Goal: Task Accomplishment & Management: Use online tool/utility

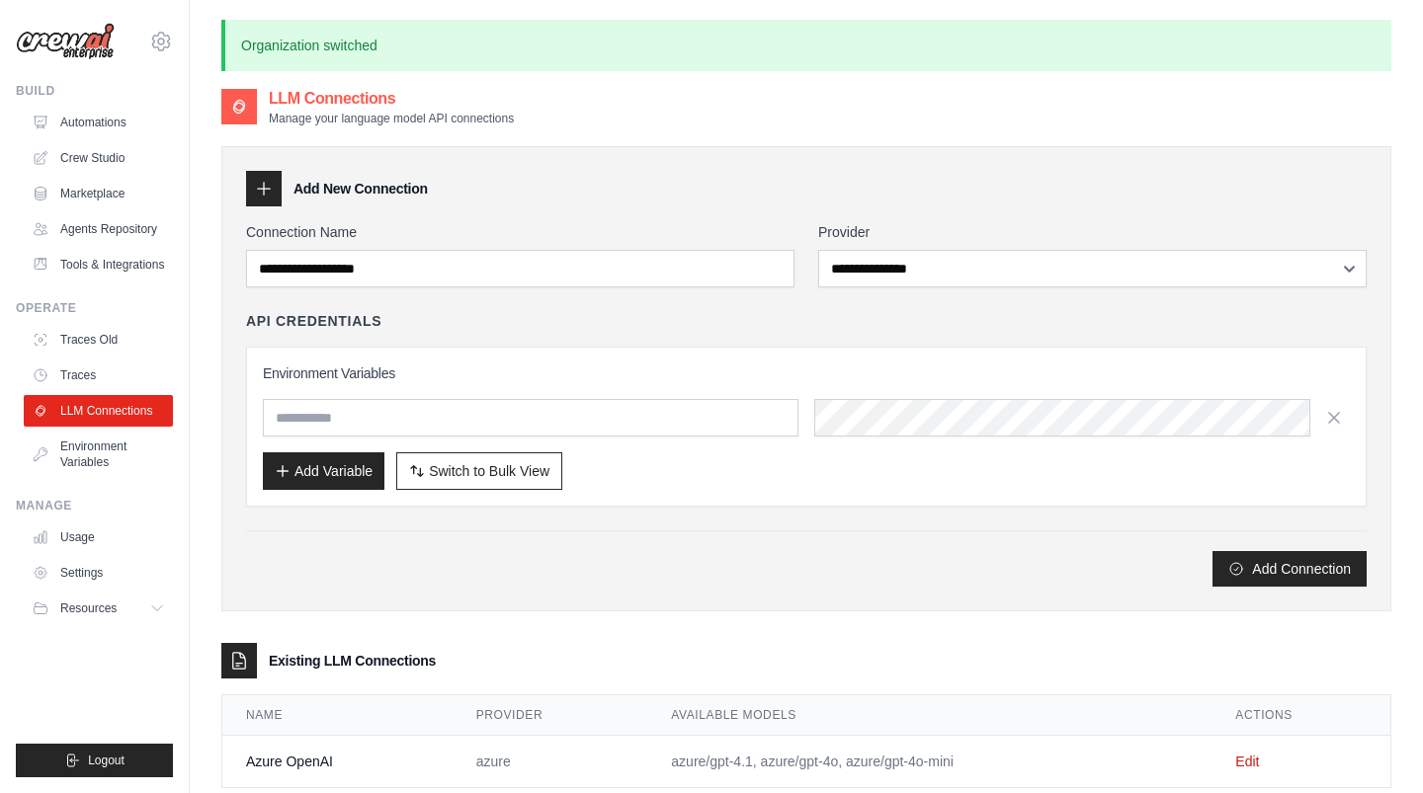
scroll to position [107, 0]
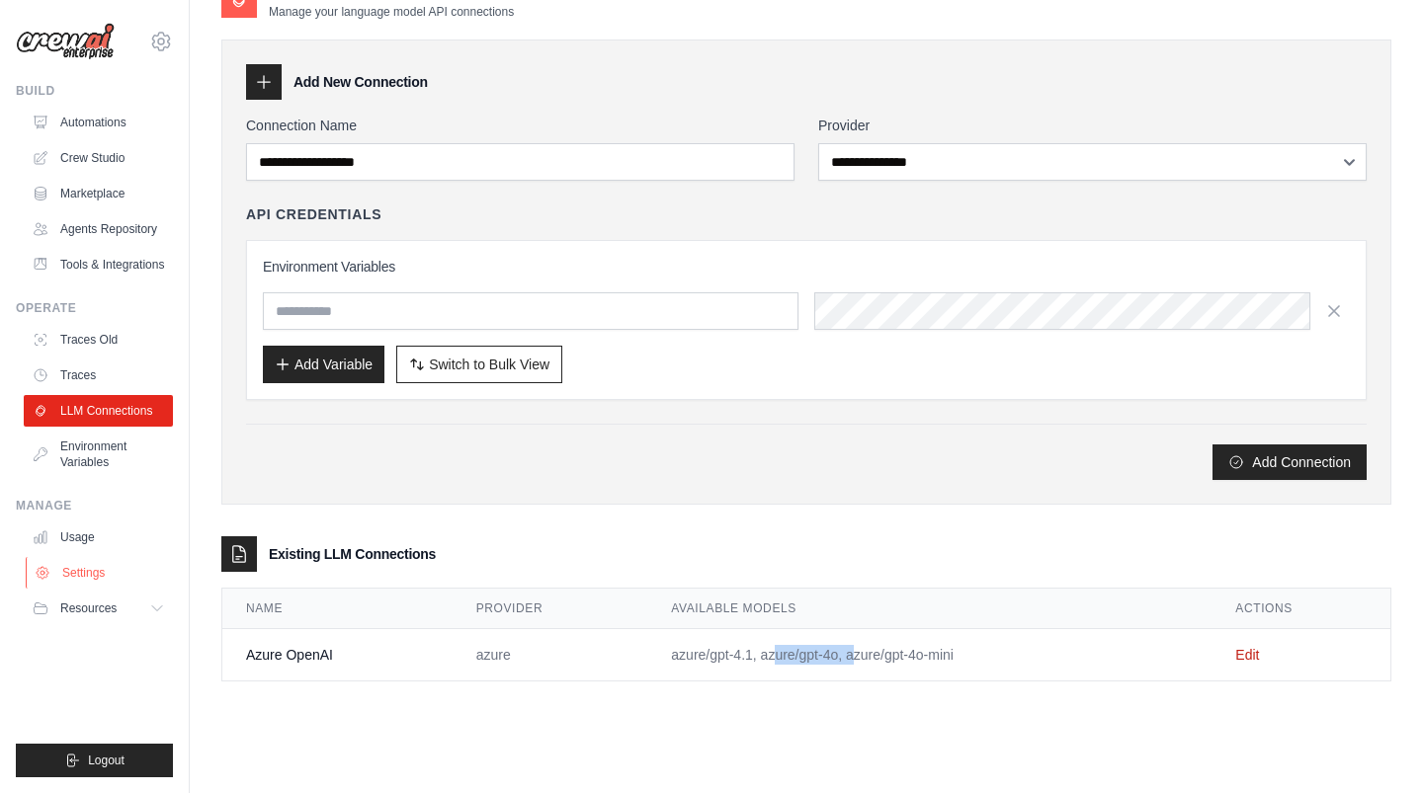
click at [86, 561] on link "Settings" at bounding box center [100, 573] width 149 height 32
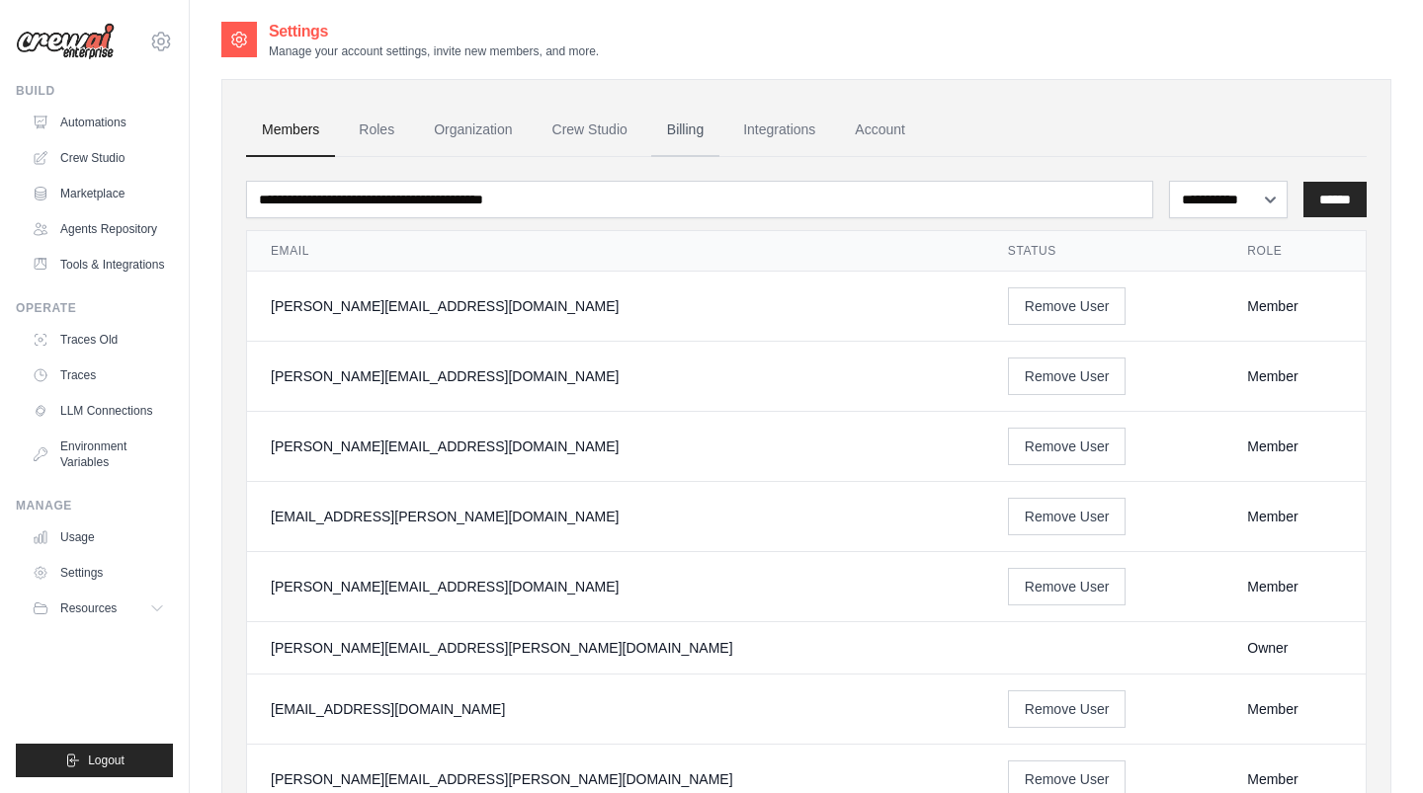
click at [705, 132] on link "Billing" at bounding box center [685, 130] width 68 height 53
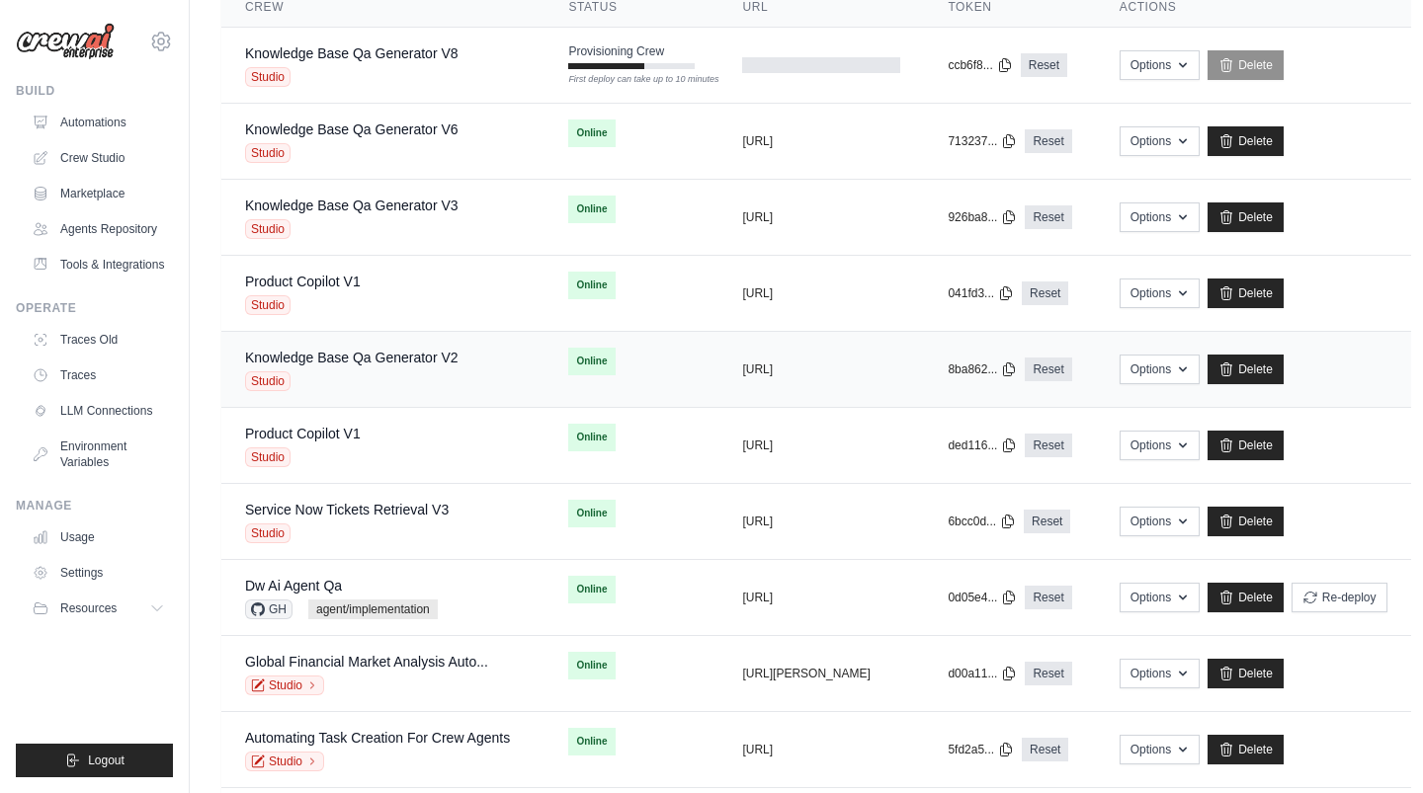
scroll to position [206, 0]
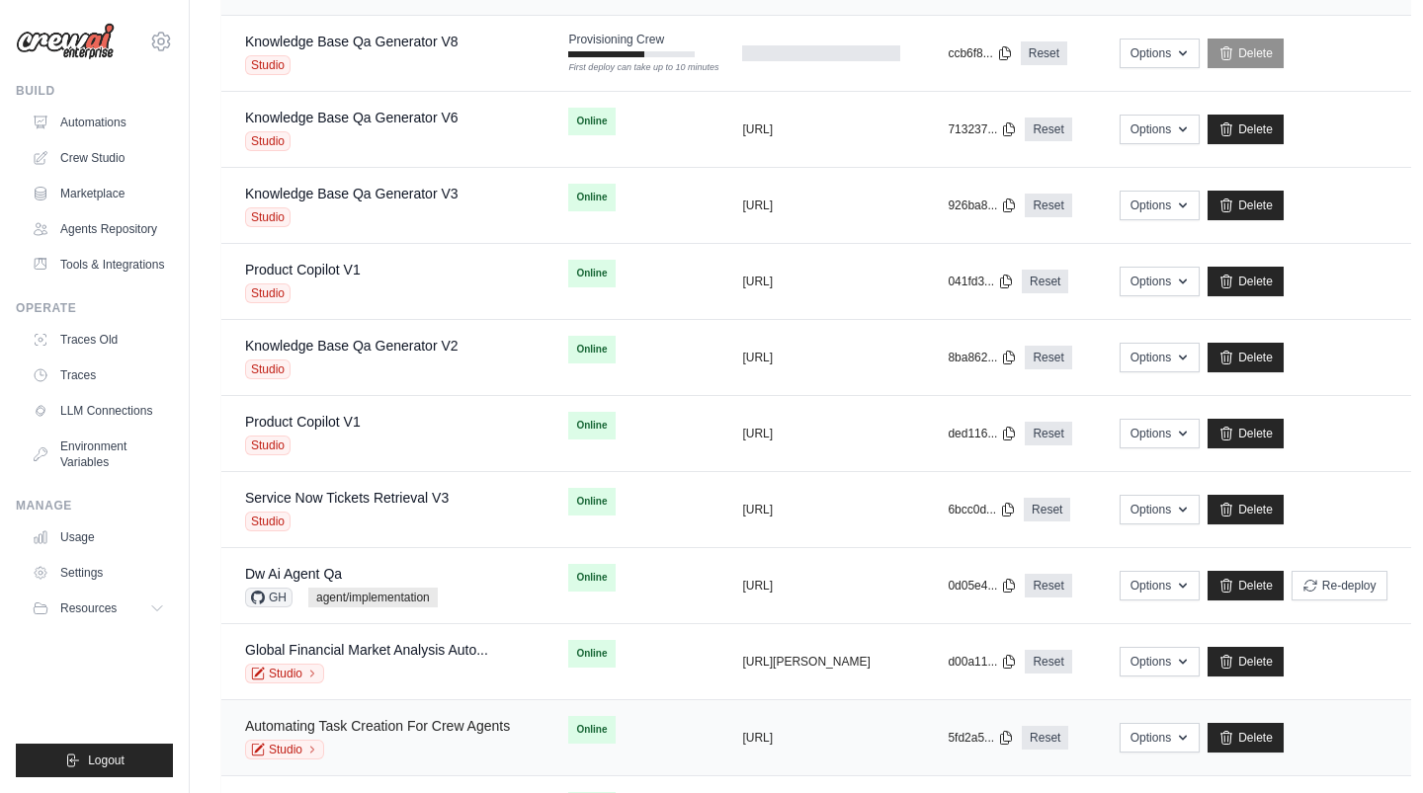
click at [327, 726] on link "Automating Task Creation For Crew Agents" at bounding box center [377, 726] width 265 height 16
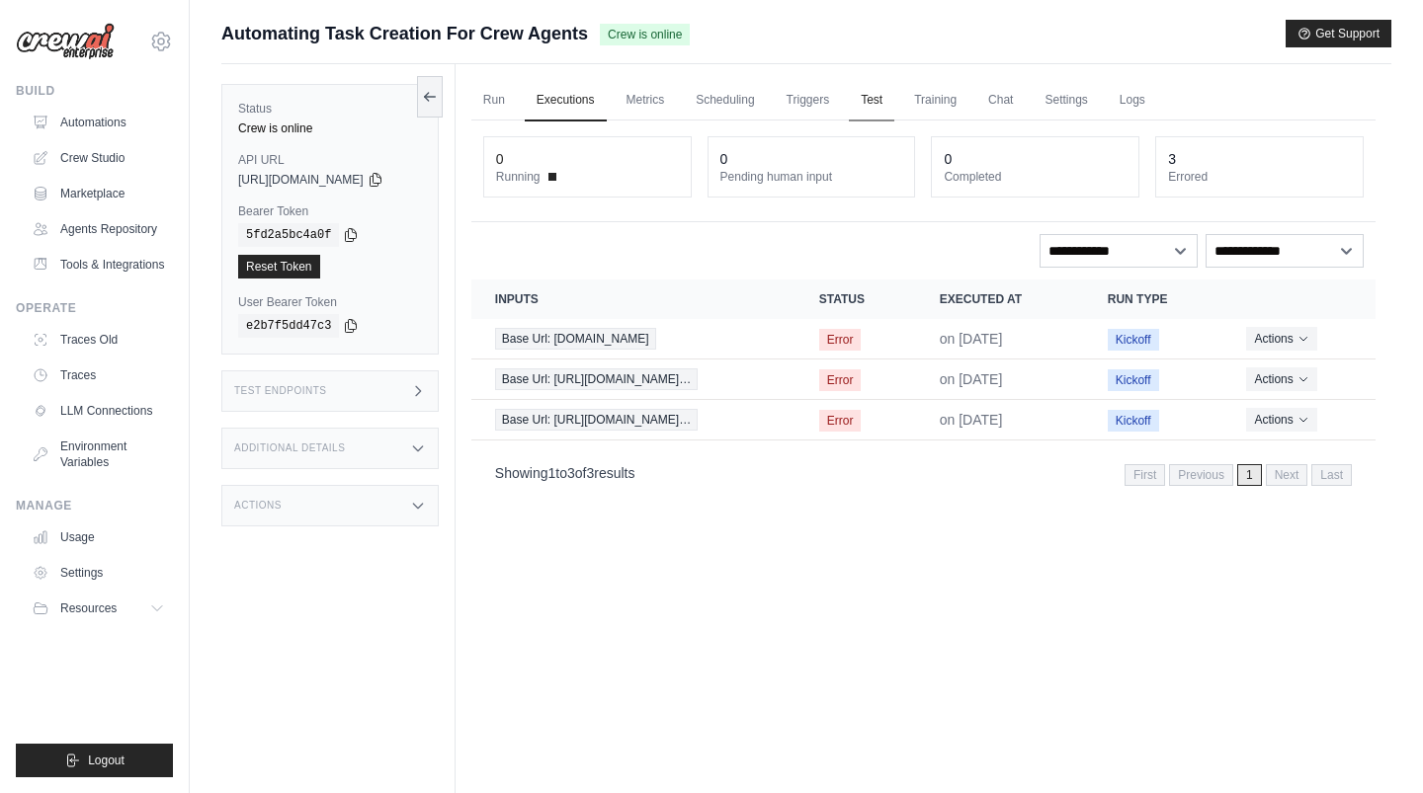
click at [867, 99] on link "Test" at bounding box center [871, 100] width 45 height 41
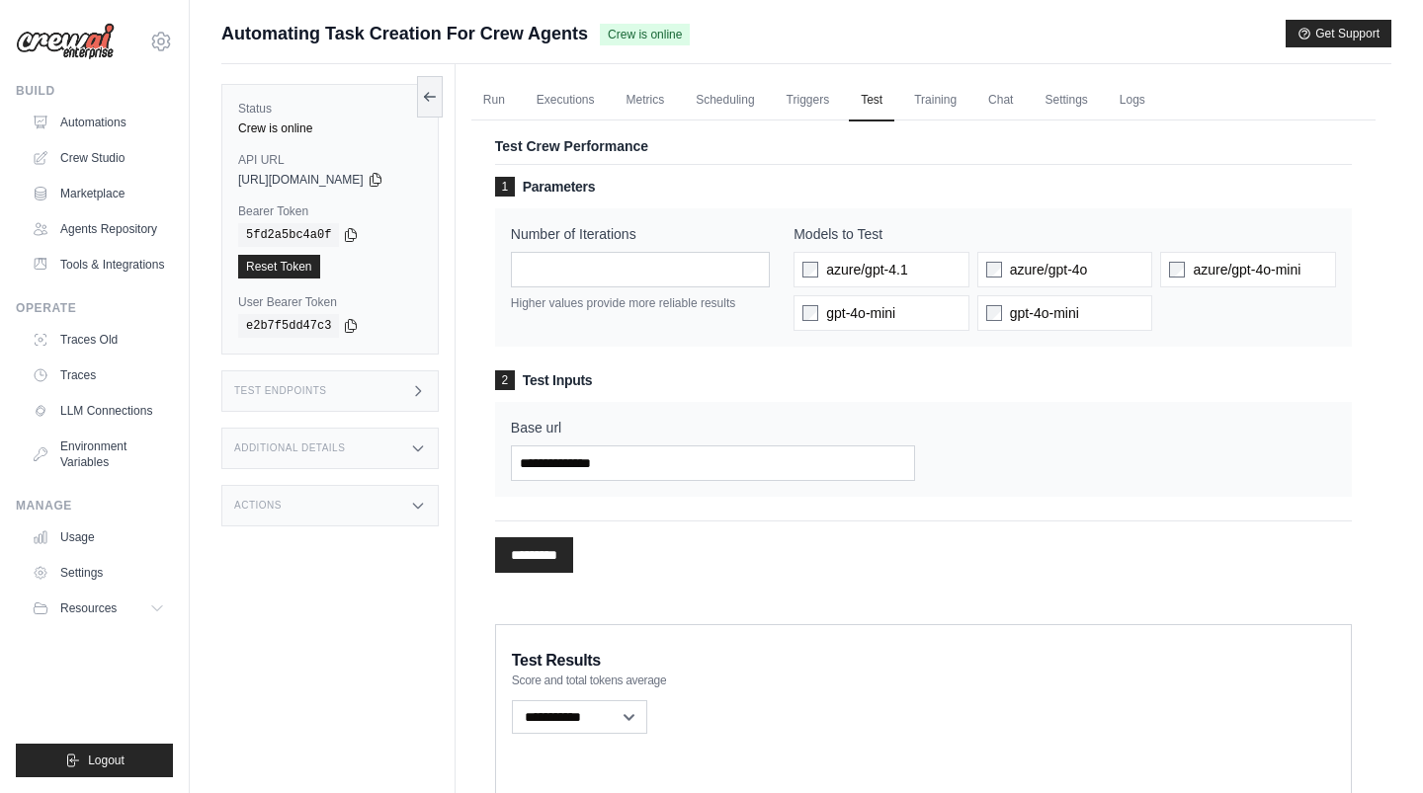
click at [169, 28] on div "daniel@crewai.com CrewAI Internal Org AMBEV - DTC Grupo Piracanjuba CrewAI Demo…" at bounding box center [94, 31] width 157 height 63
click at [155, 46] on icon at bounding box center [161, 41] width 18 height 17
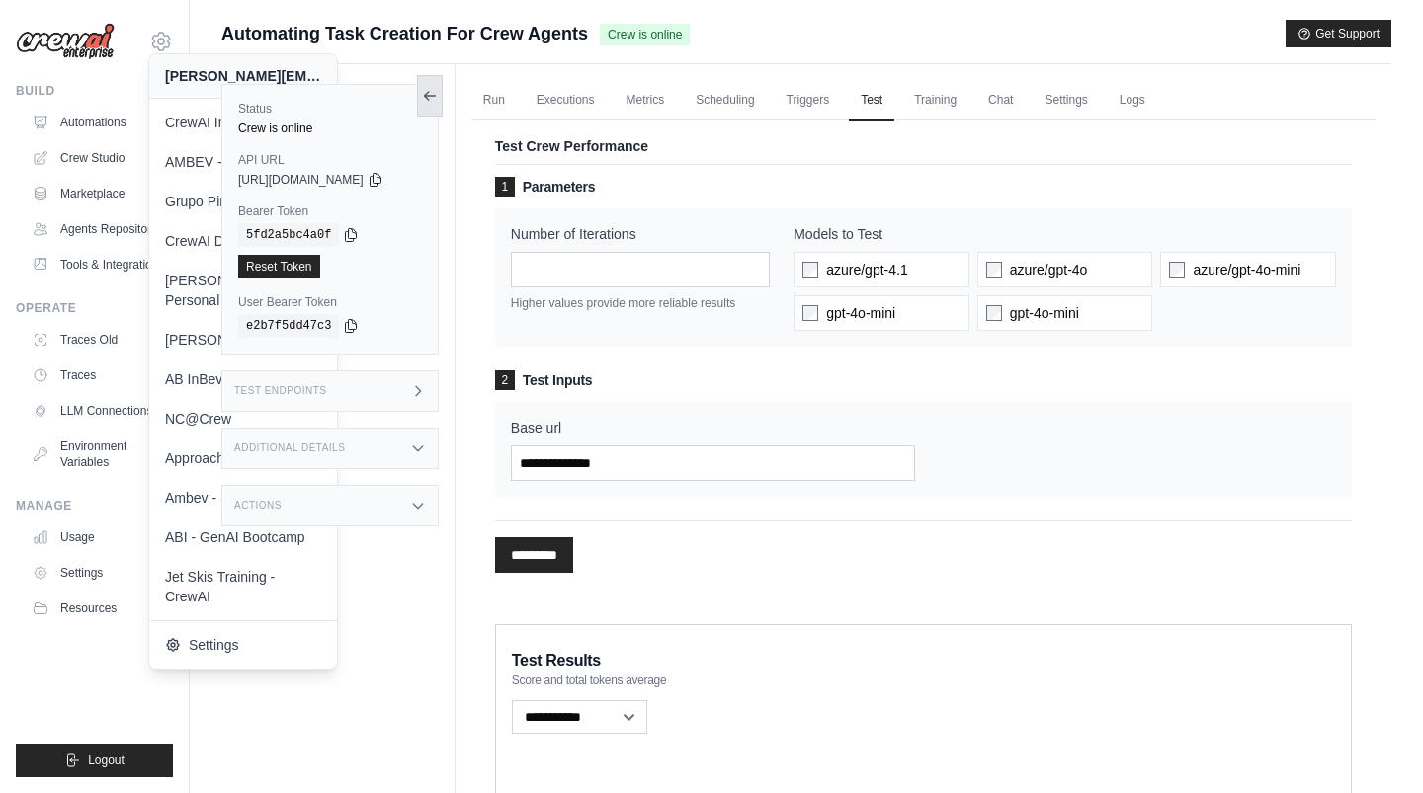
click at [438, 94] on icon at bounding box center [430, 96] width 16 height 16
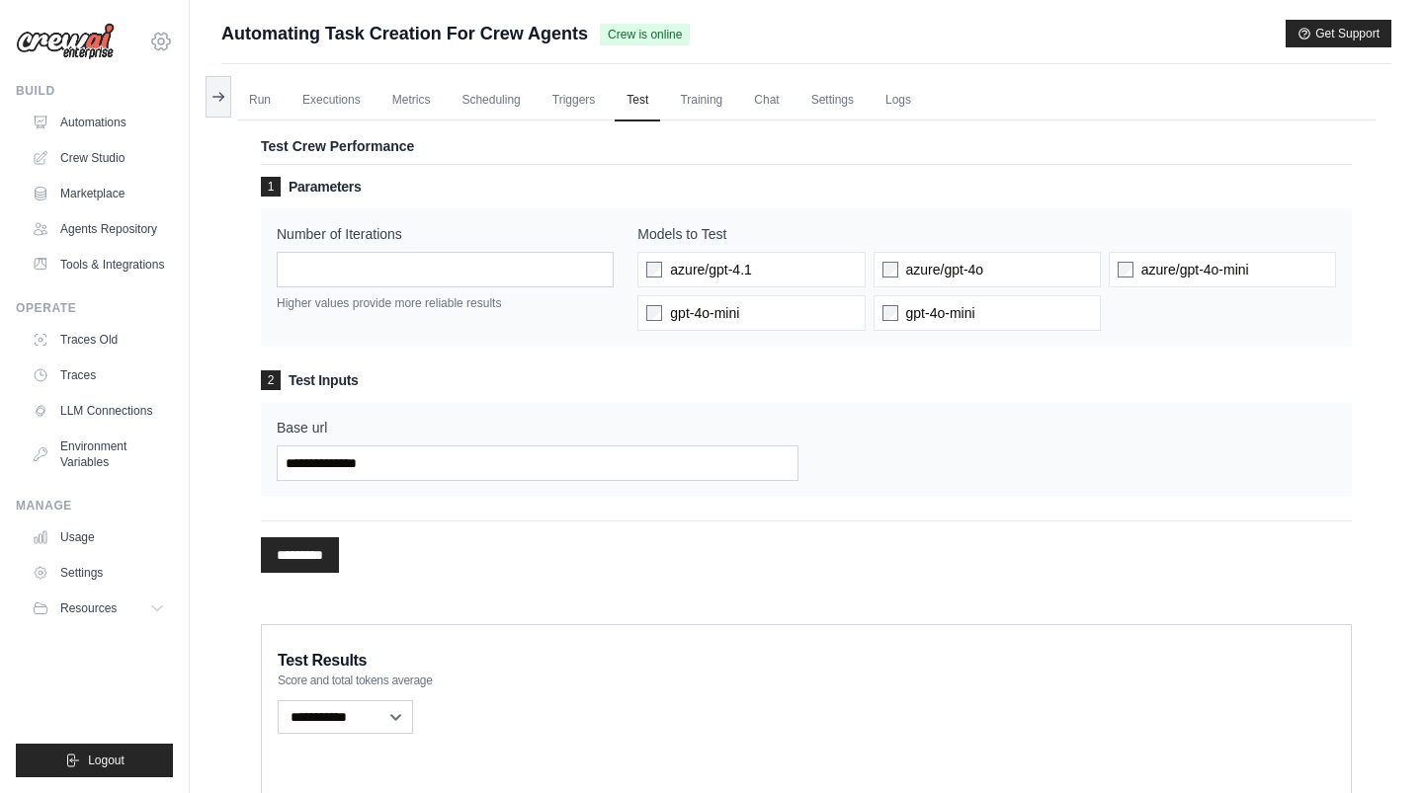
click at [162, 30] on icon at bounding box center [161, 42] width 24 height 24
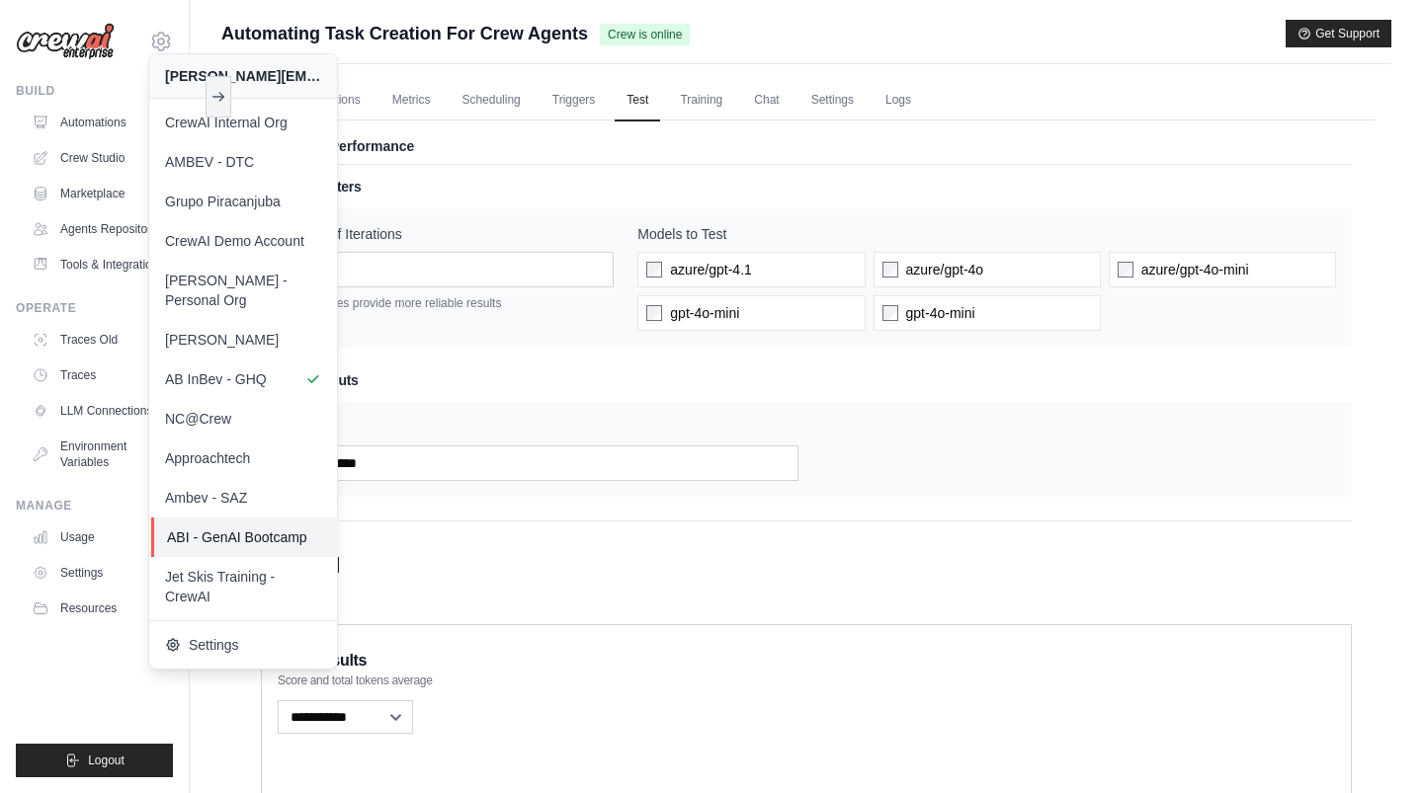
click at [278, 528] on span "ABI - GenAI Bootcamp" at bounding box center [245, 538] width 156 height 20
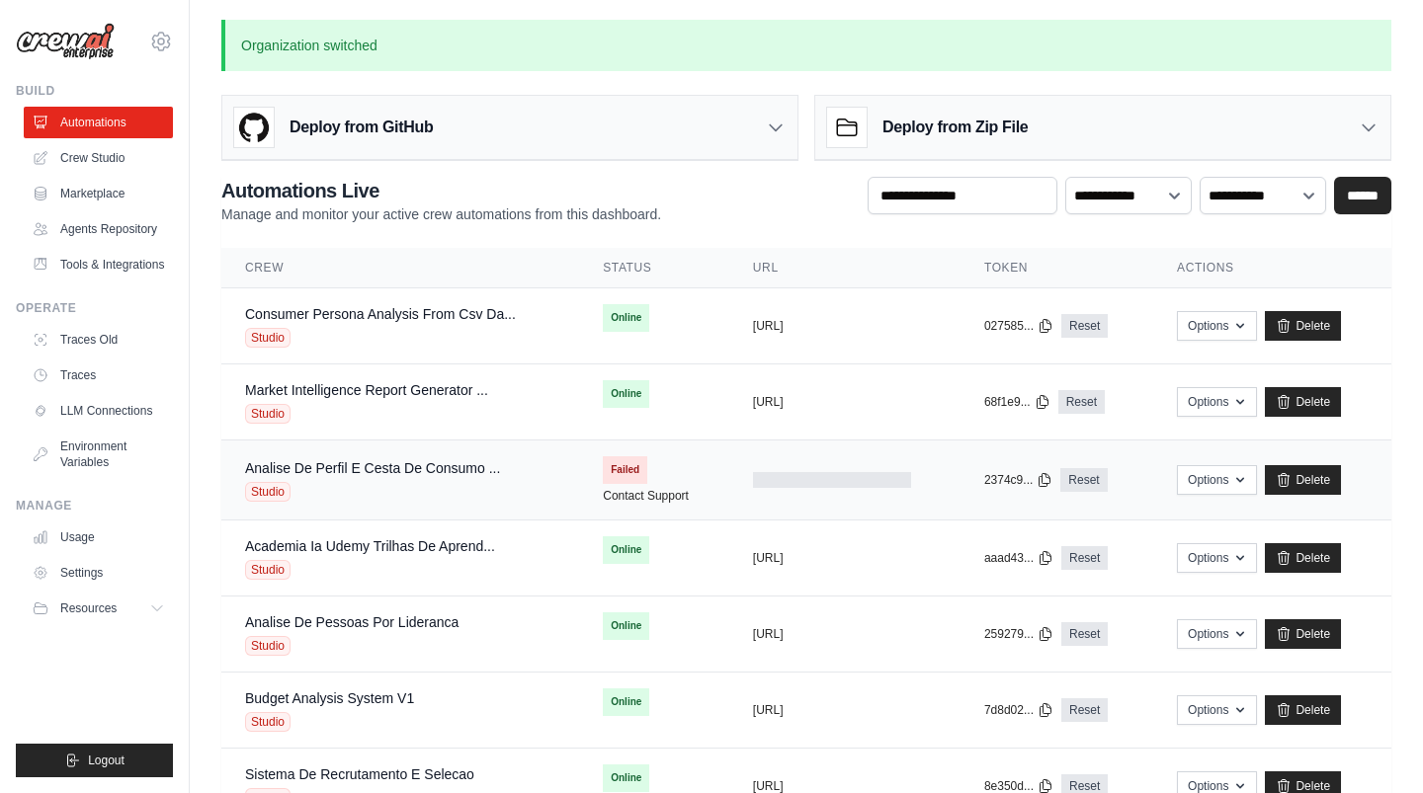
scroll to position [147, 0]
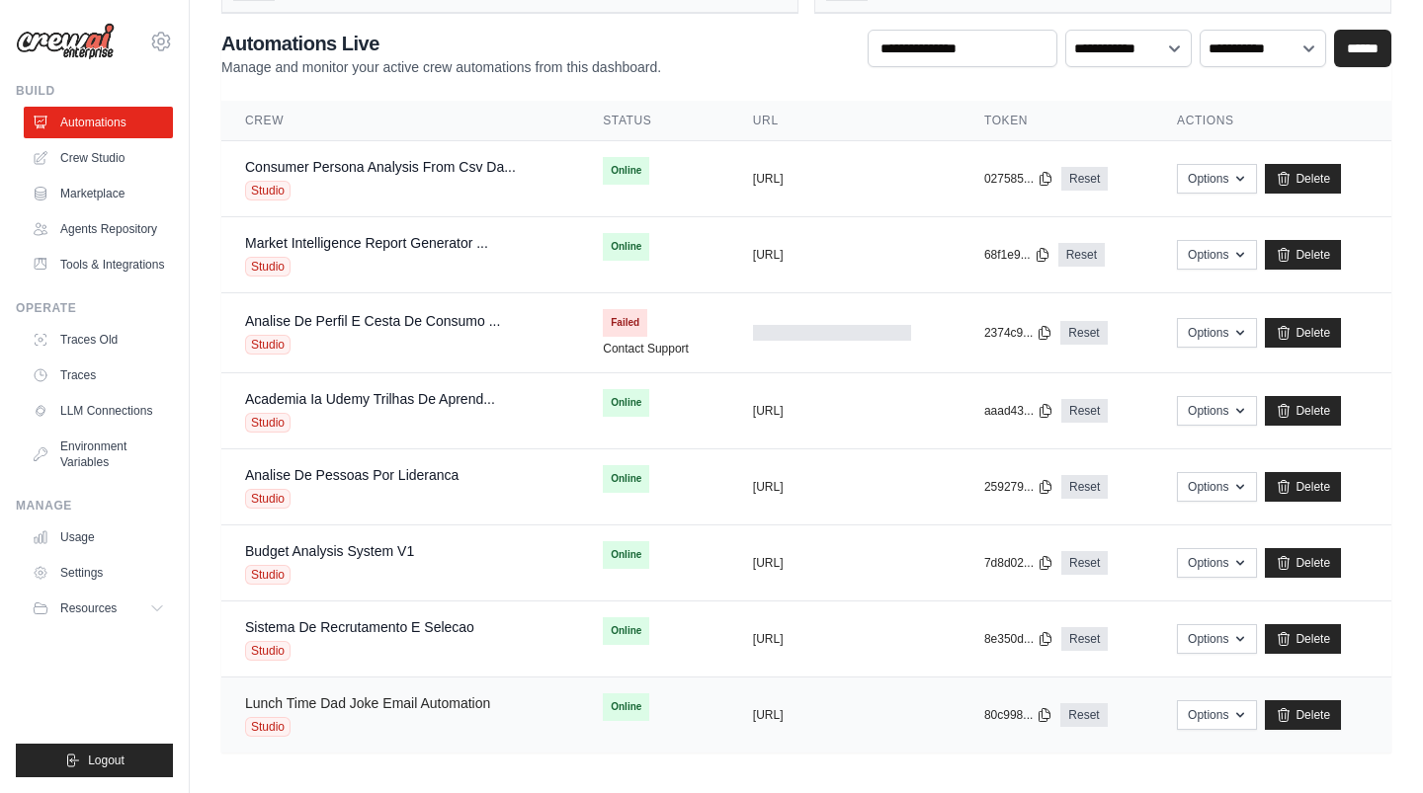
click at [393, 701] on link "Lunch Time Dad Joke Email Automation" at bounding box center [367, 704] width 245 height 16
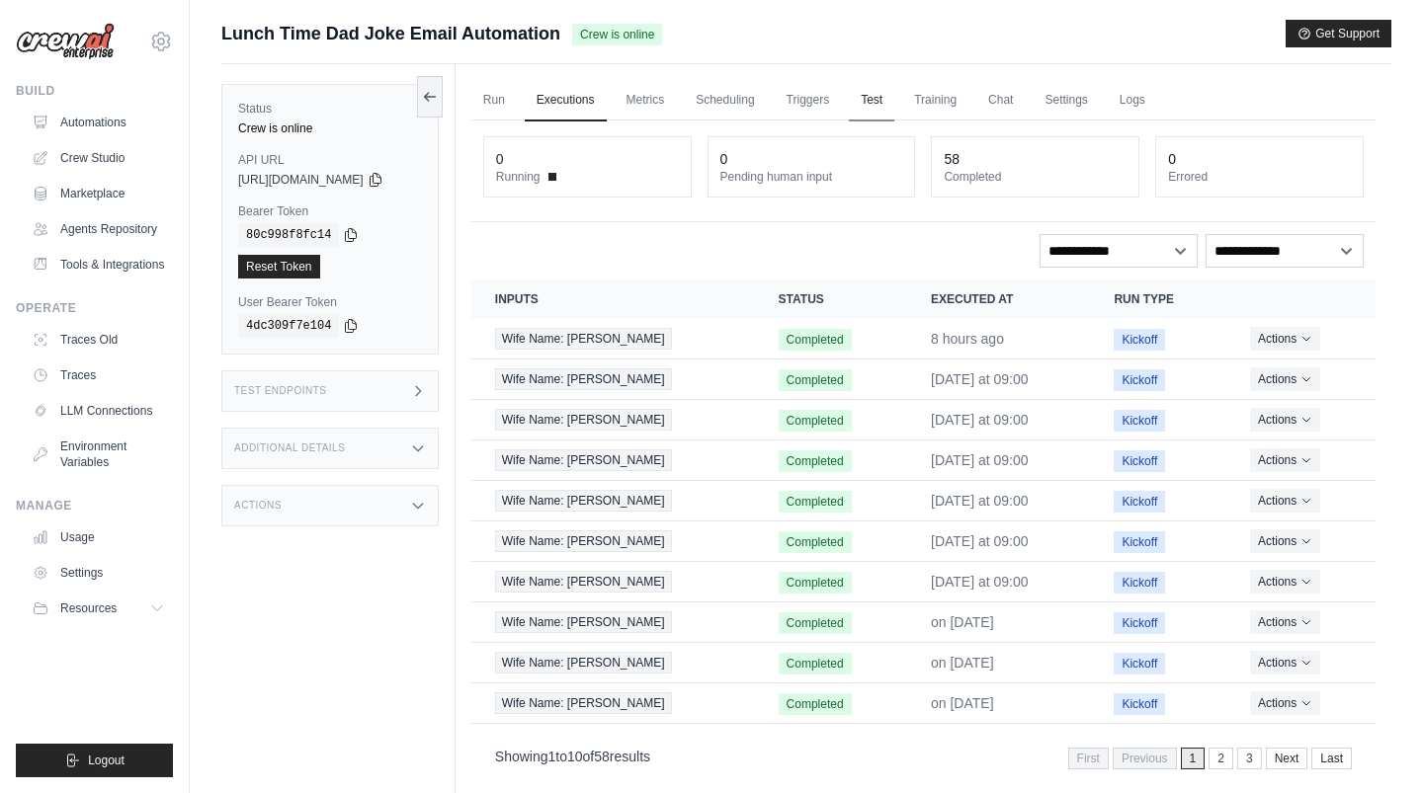
click at [883, 102] on link "Test" at bounding box center [871, 100] width 45 height 41
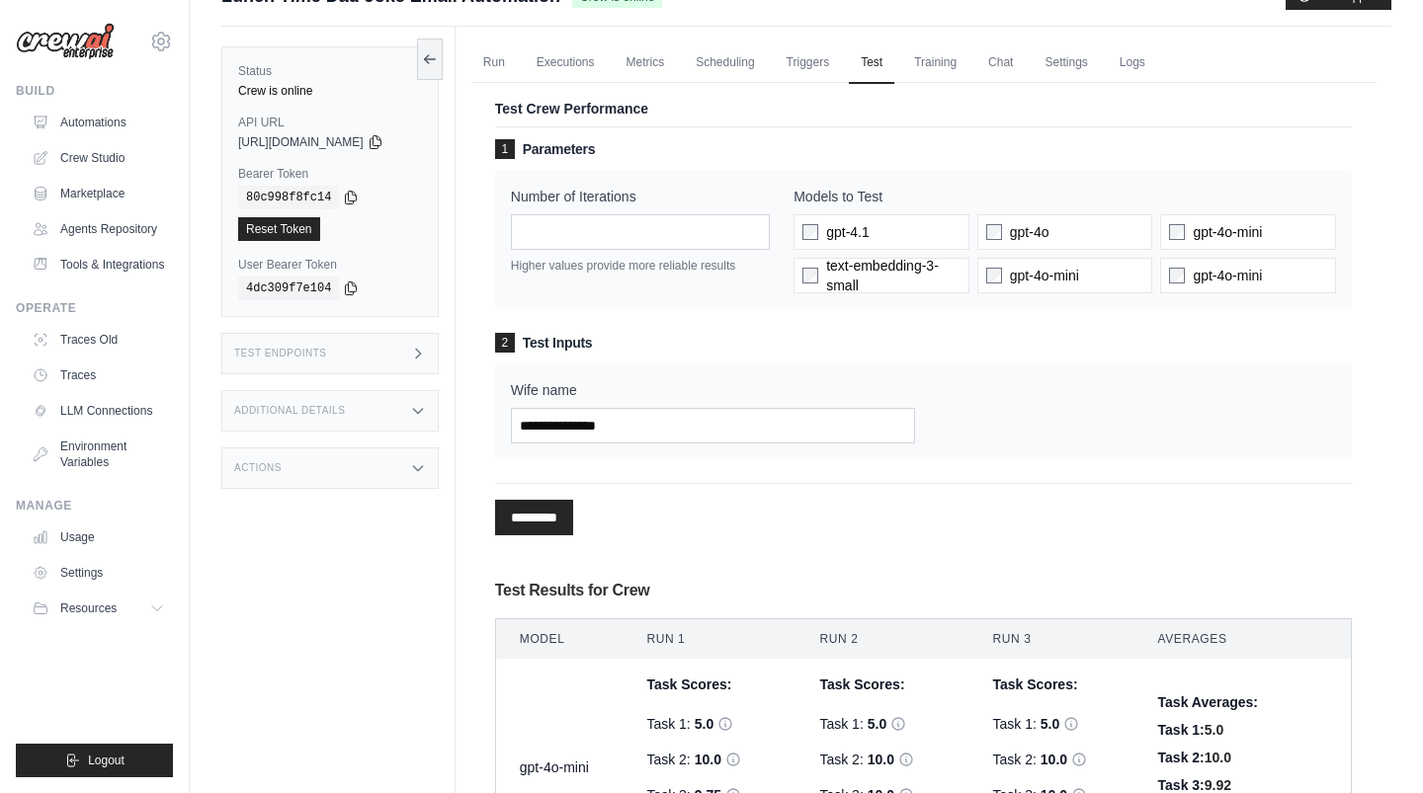
scroll to position [55, 0]
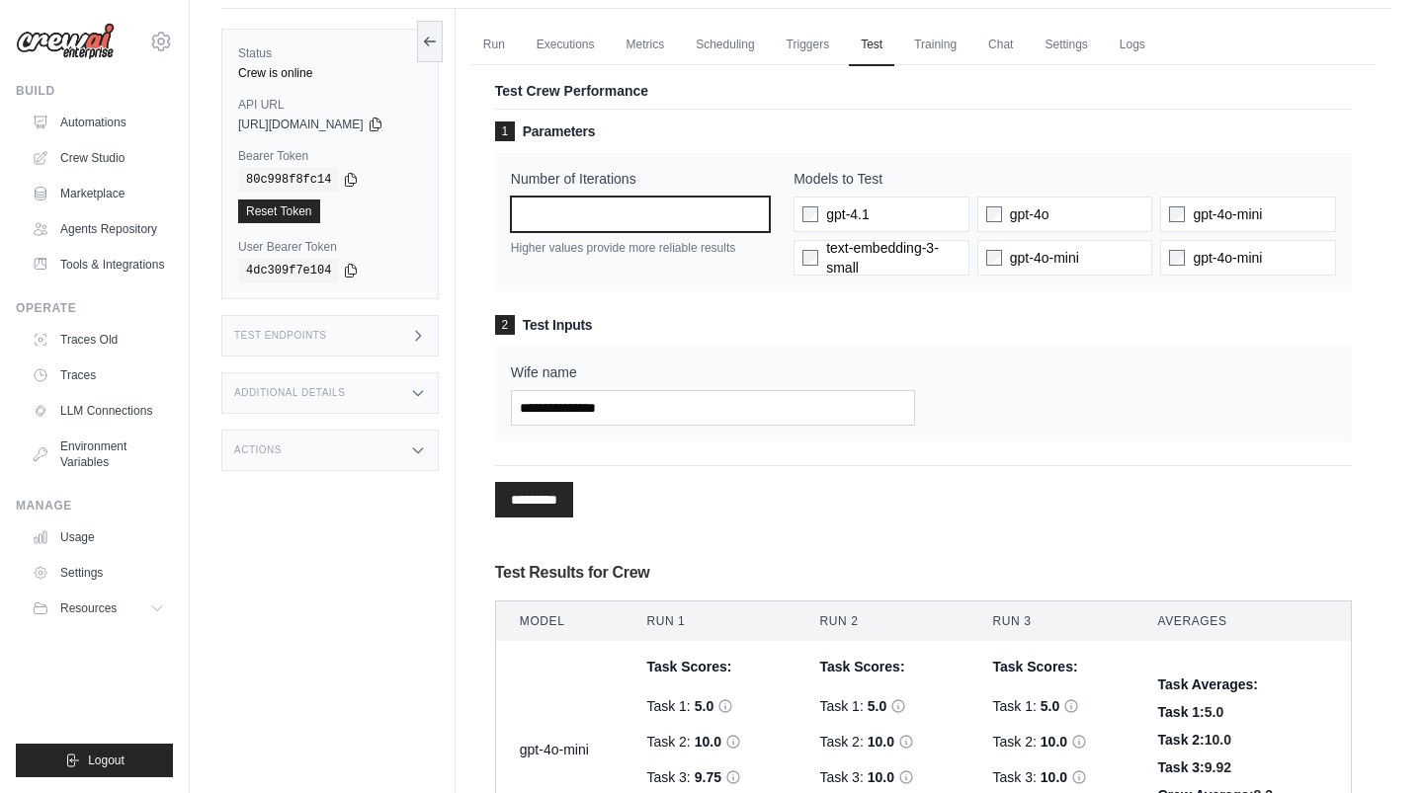
click at [593, 216] on input "*" at bounding box center [640, 215] width 259 height 36
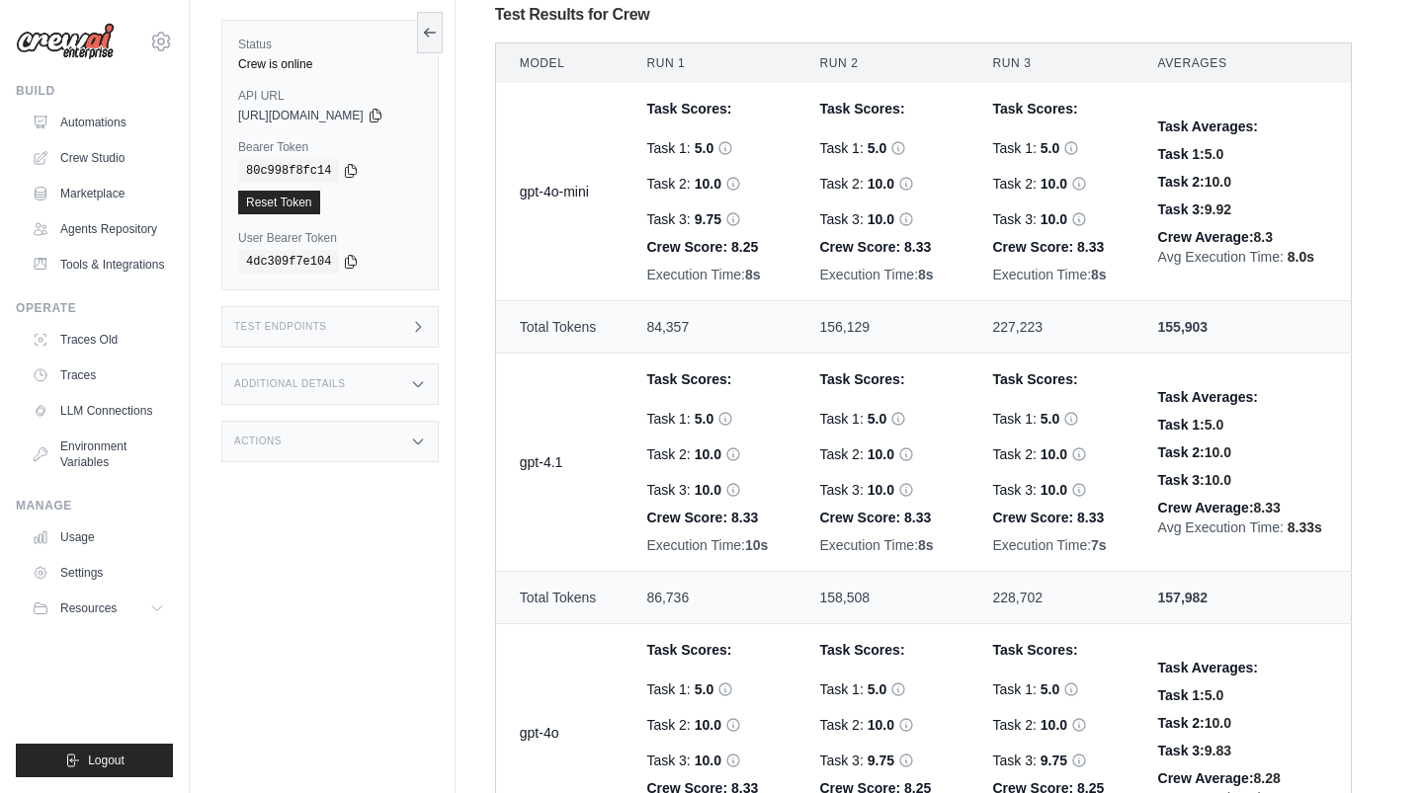
scroll to position [588, 0]
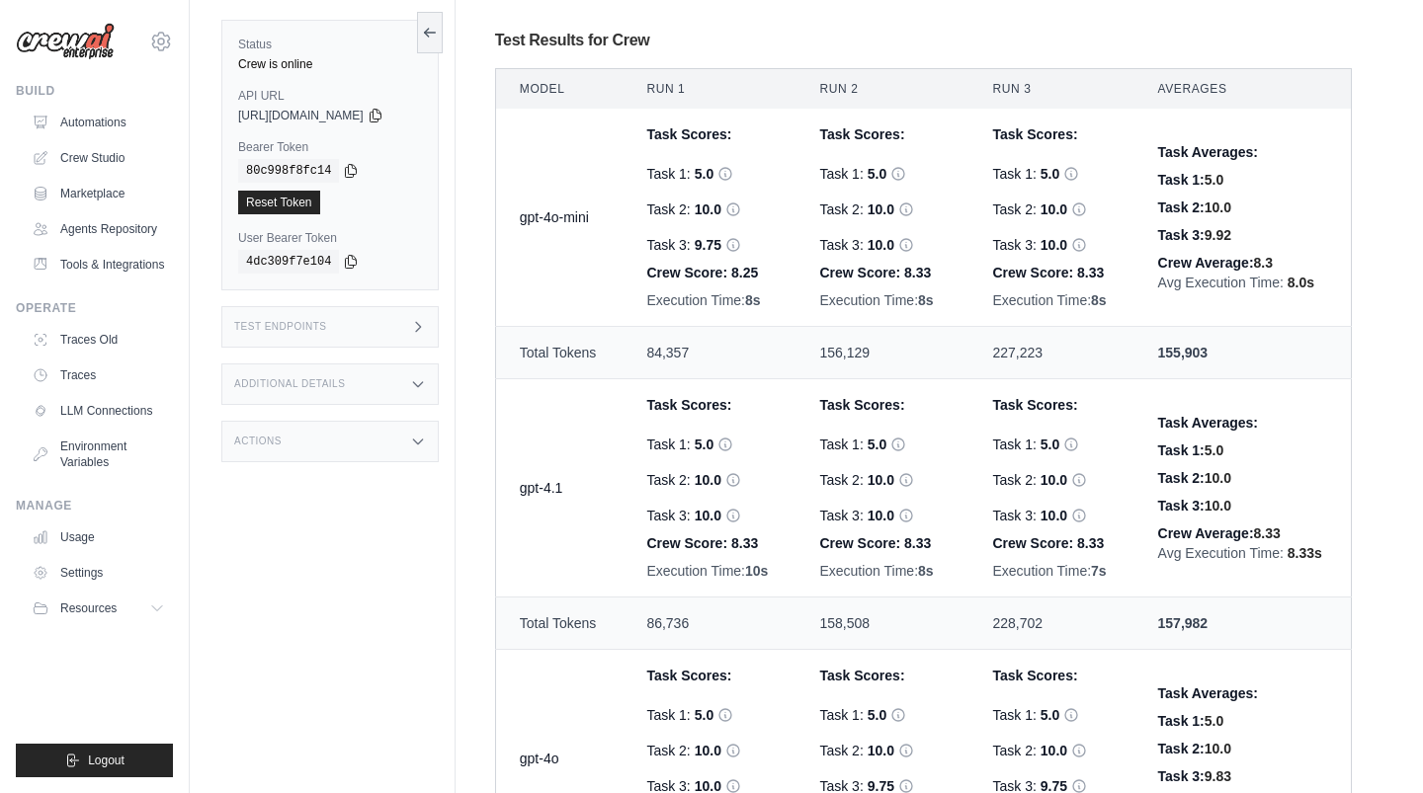
click at [569, 220] on td "gpt-4o-mini" at bounding box center [558, 218] width 127 height 218
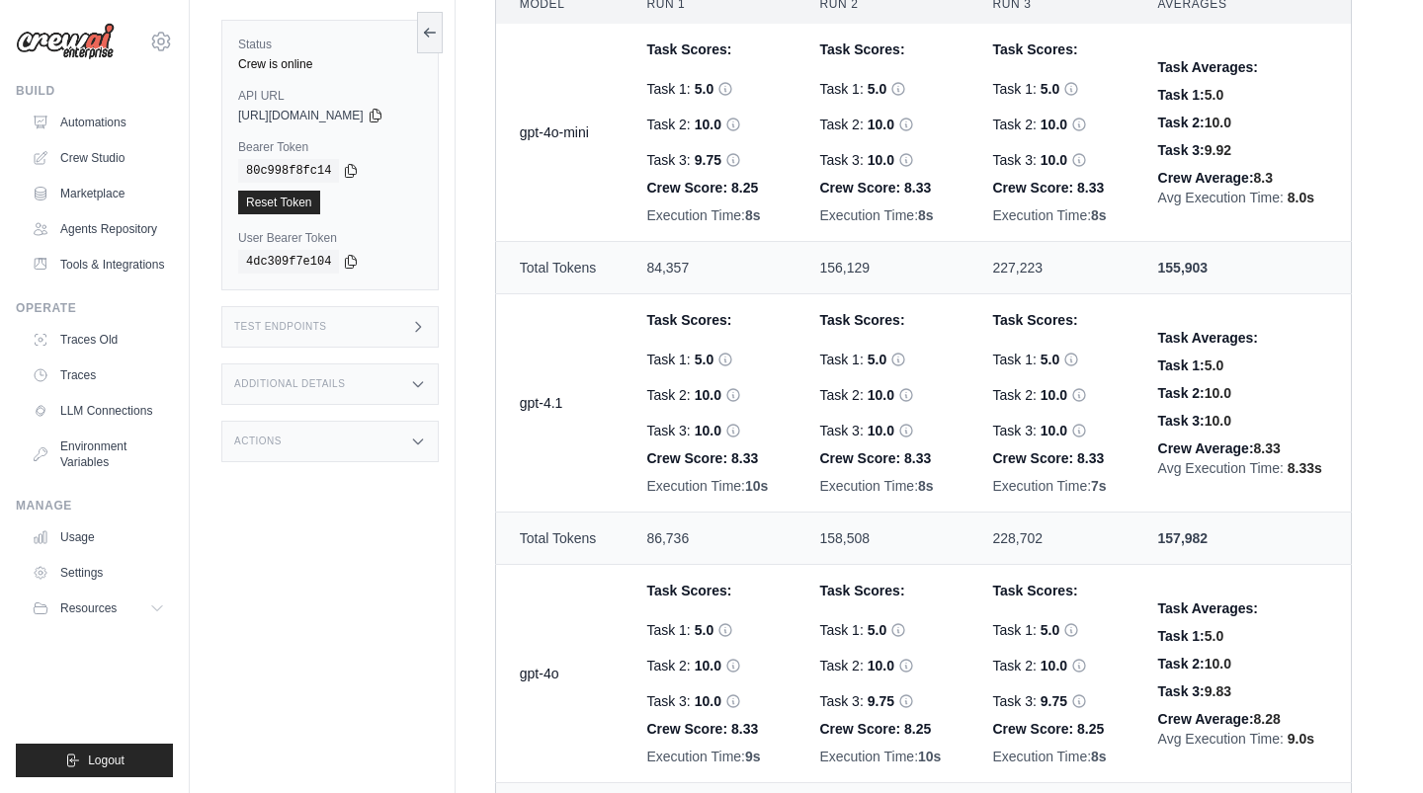
click at [559, 667] on td "gpt-4o" at bounding box center [558, 674] width 127 height 218
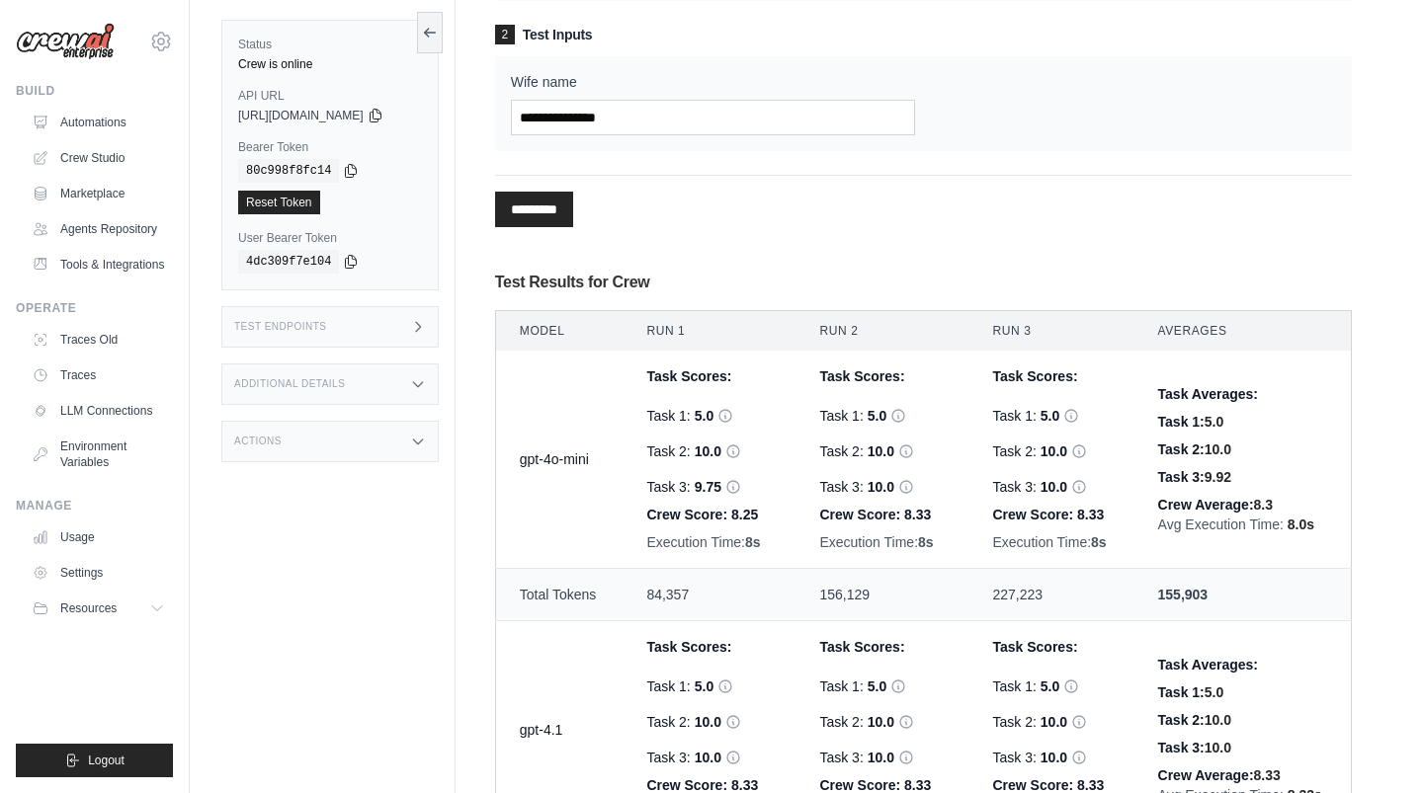
scroll to position [336, 0]
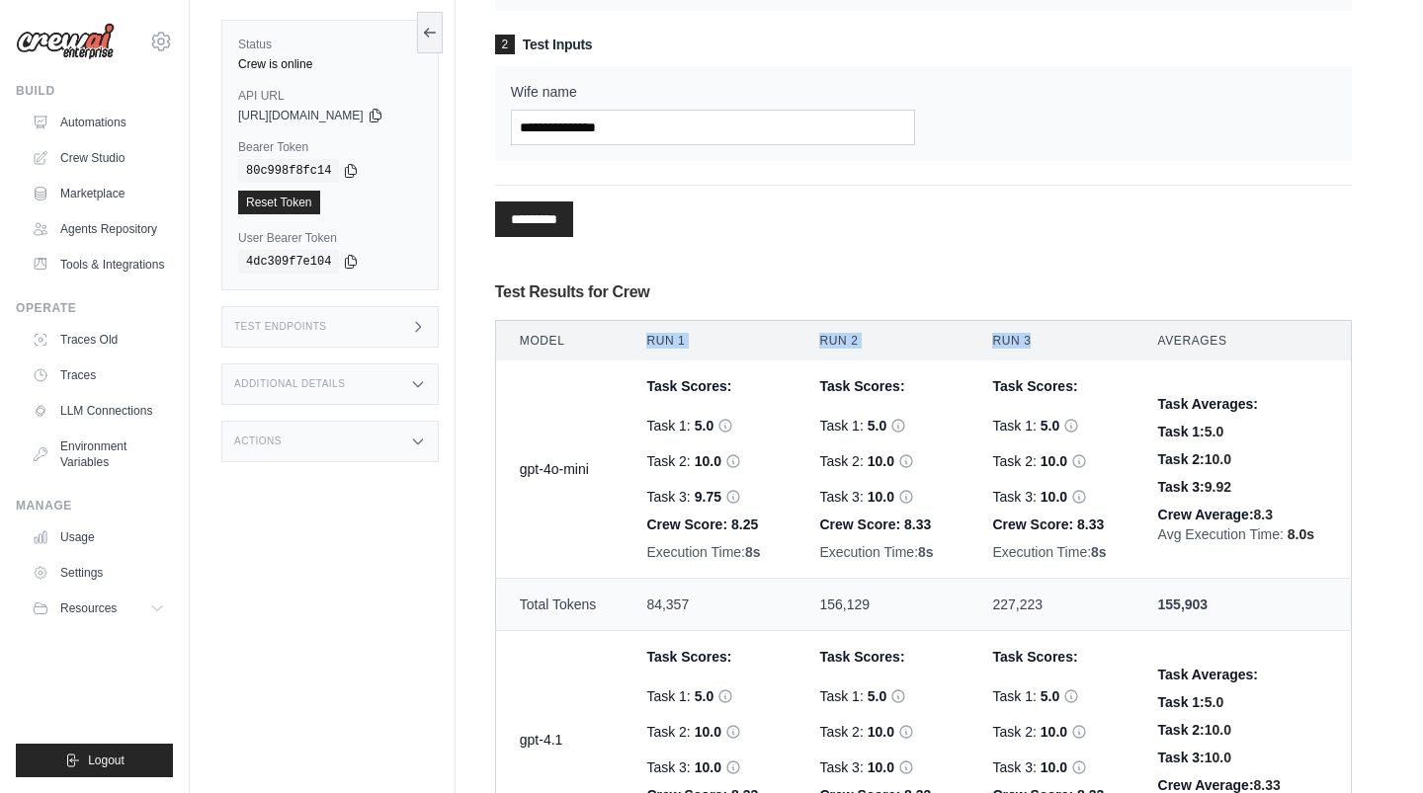
drag, startPoint x: 655, startPoint y: 340, endPoint x: 1070, endPoint y: 352, distance: 415.1
click at [1070, 352] on tr "Model Run 1 Run 2 Run 3 Averages" at bounding box center [923, 341] width 856 height 41
click at [1045, 249] on div "1 Parameters Number of Iterations * Higher values provide more reliable results…" at bounding box center [923, 506] width 857 height 1357
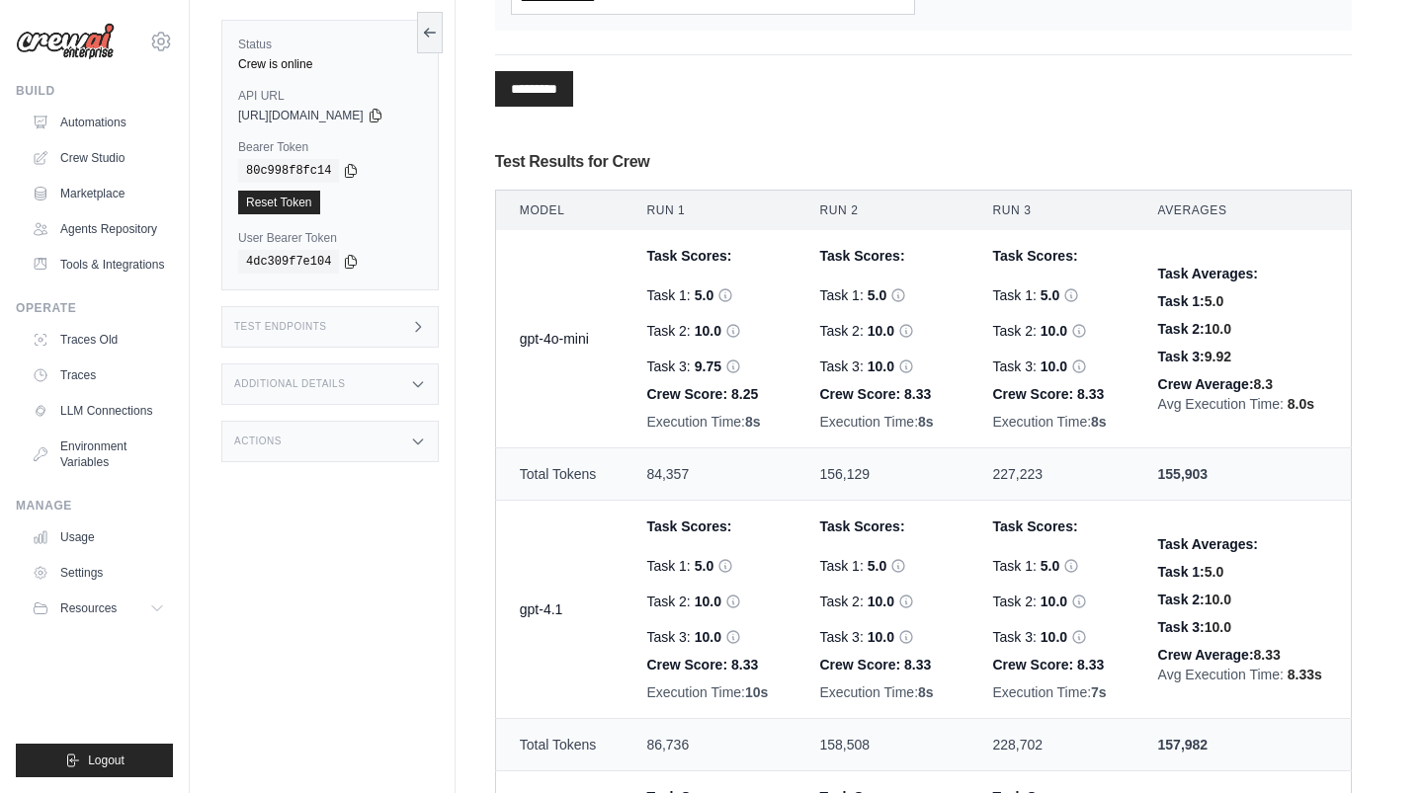
scroll to position [476, 0]
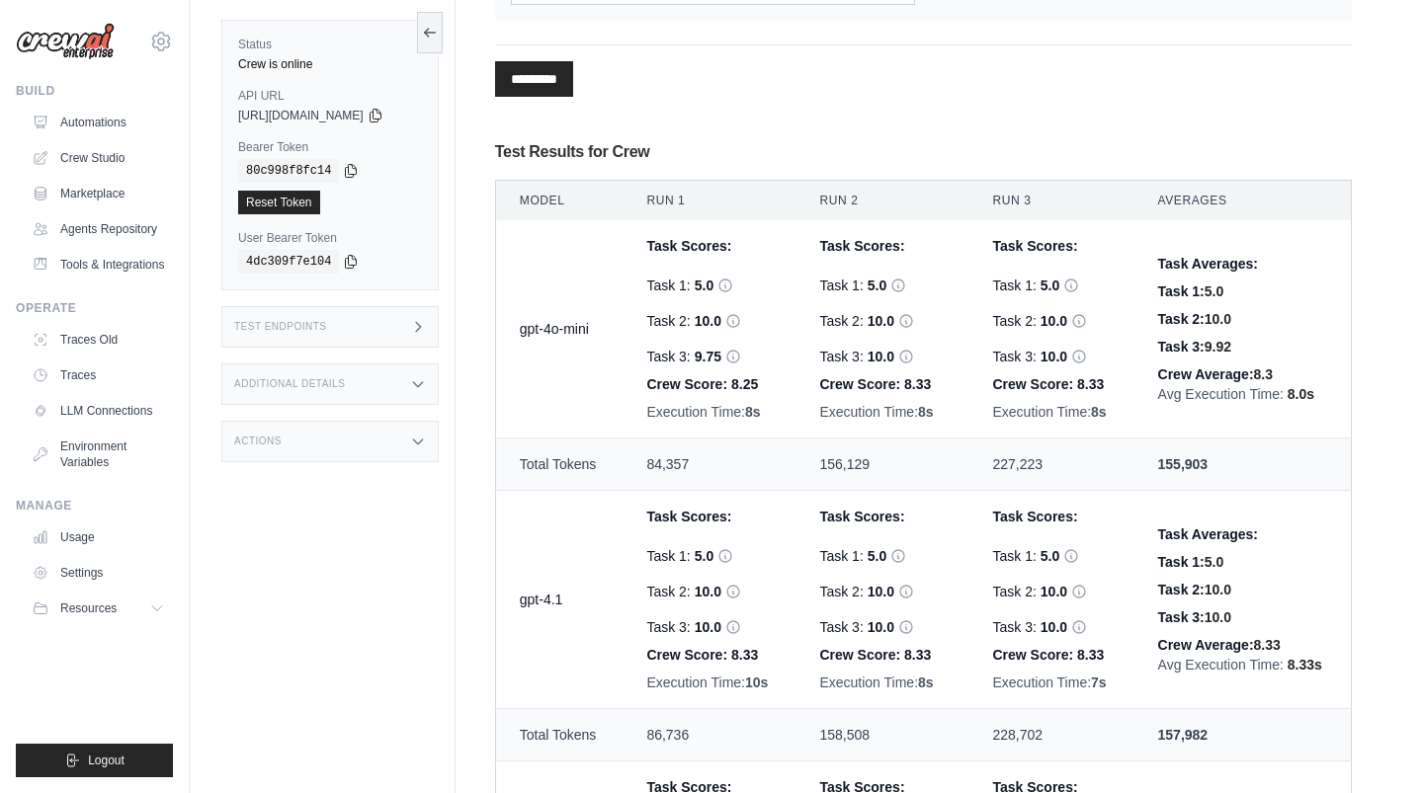
drag, startPoint x: 1185, startPoint y: 371, endPoint x: 1312, endPoint y: 388, distance: 128.7
click at [1312, 389] on td "Task Averages: Task 1: 5.0 Task 2: 10.0 Task 3: 9.92 Crew Average: 8.3 Avg Exec…" at bounding box center [1242, 329] width 217 height 218
click at [1271, 397] on span "Avg Execution Time:" at bounding box center [1220, 394] width 125 height 16
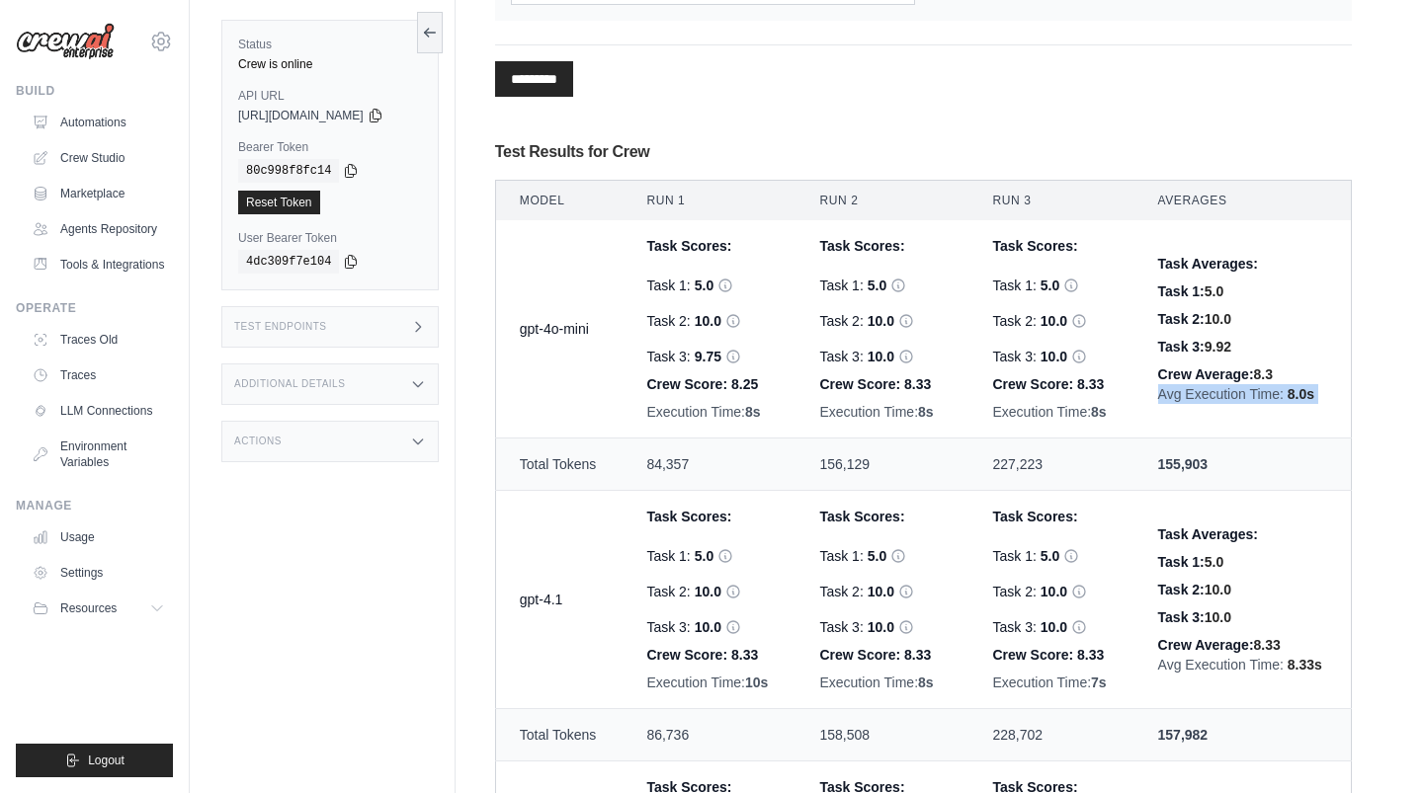
click at [1237, 384] on div "Avg Execution Time: 8.0s" at bounding box center [1242, 394] width 169 height 20
click at [1213, 371] on div "Crew Average: 8.3" at bounding box center [1242, 375] width 169 height 20
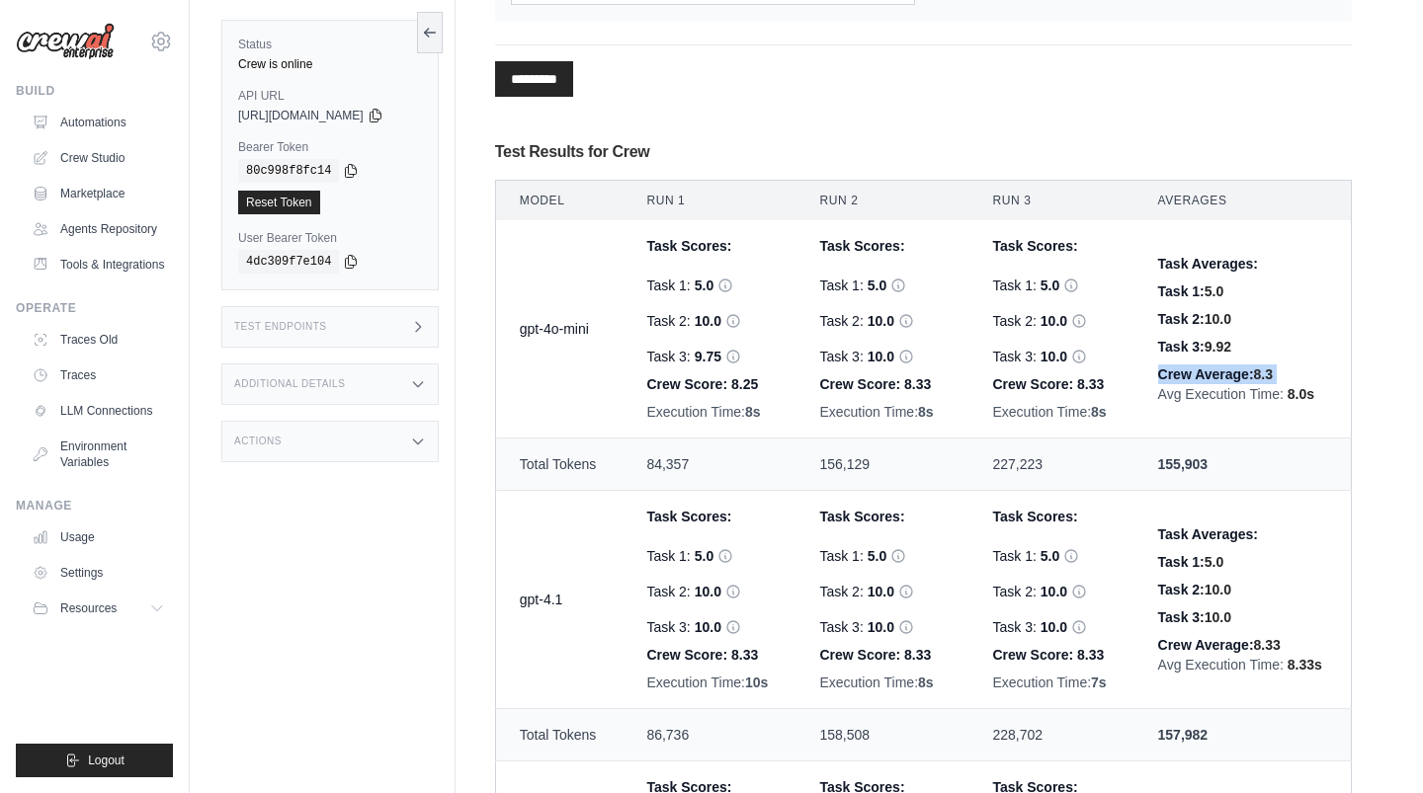
click at [1213, 371] on div "Crew Average: 8.3" at bounding box center [1242, 375] width 169 height 20
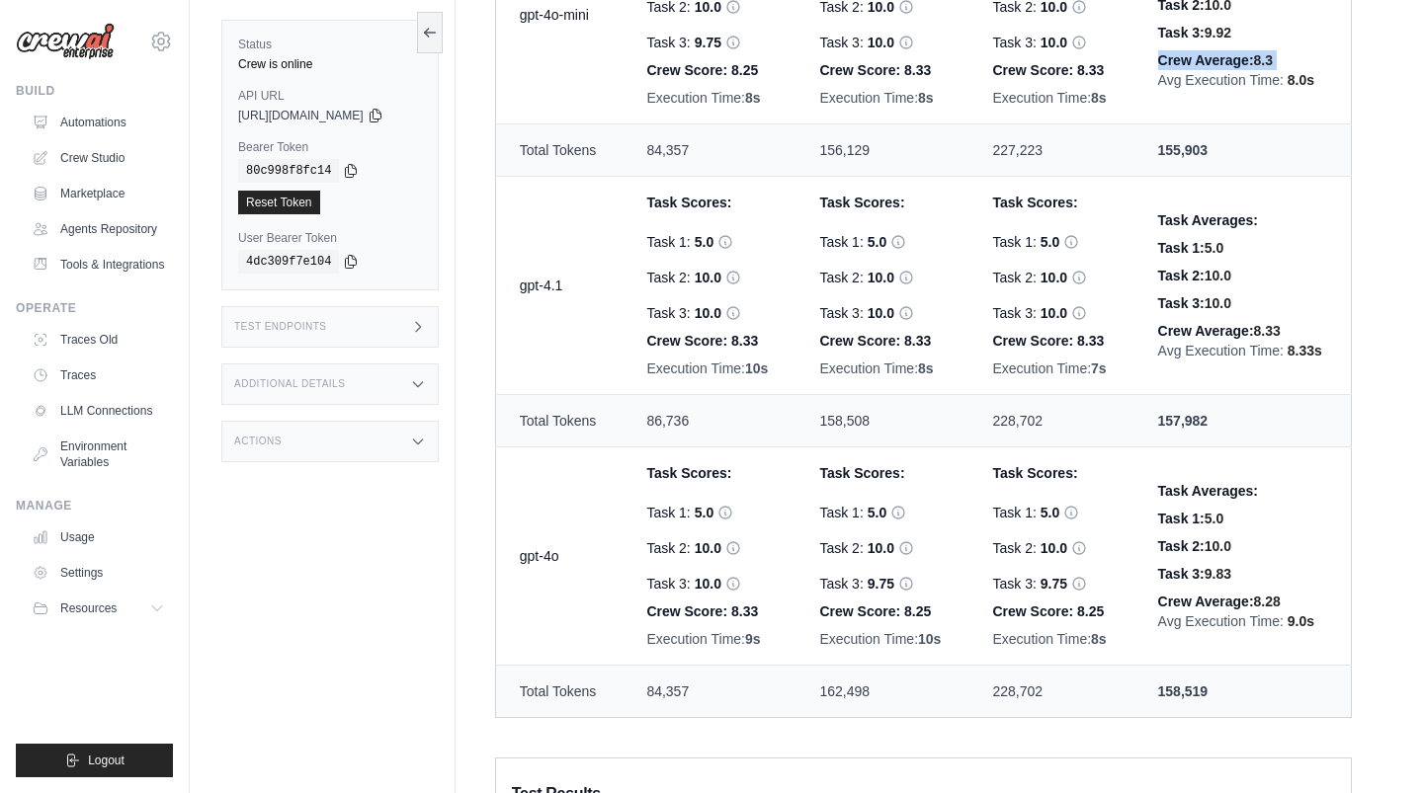
scroll to position [790, 0]
click at [1275, 609] on div "Crew Average: 8.28" at bounding box center [1242, 602] width 169 height 20
click at [1250, 330] on div "Crew Average: 8.33" at bounding box center [1242, 331] width 169 height 20
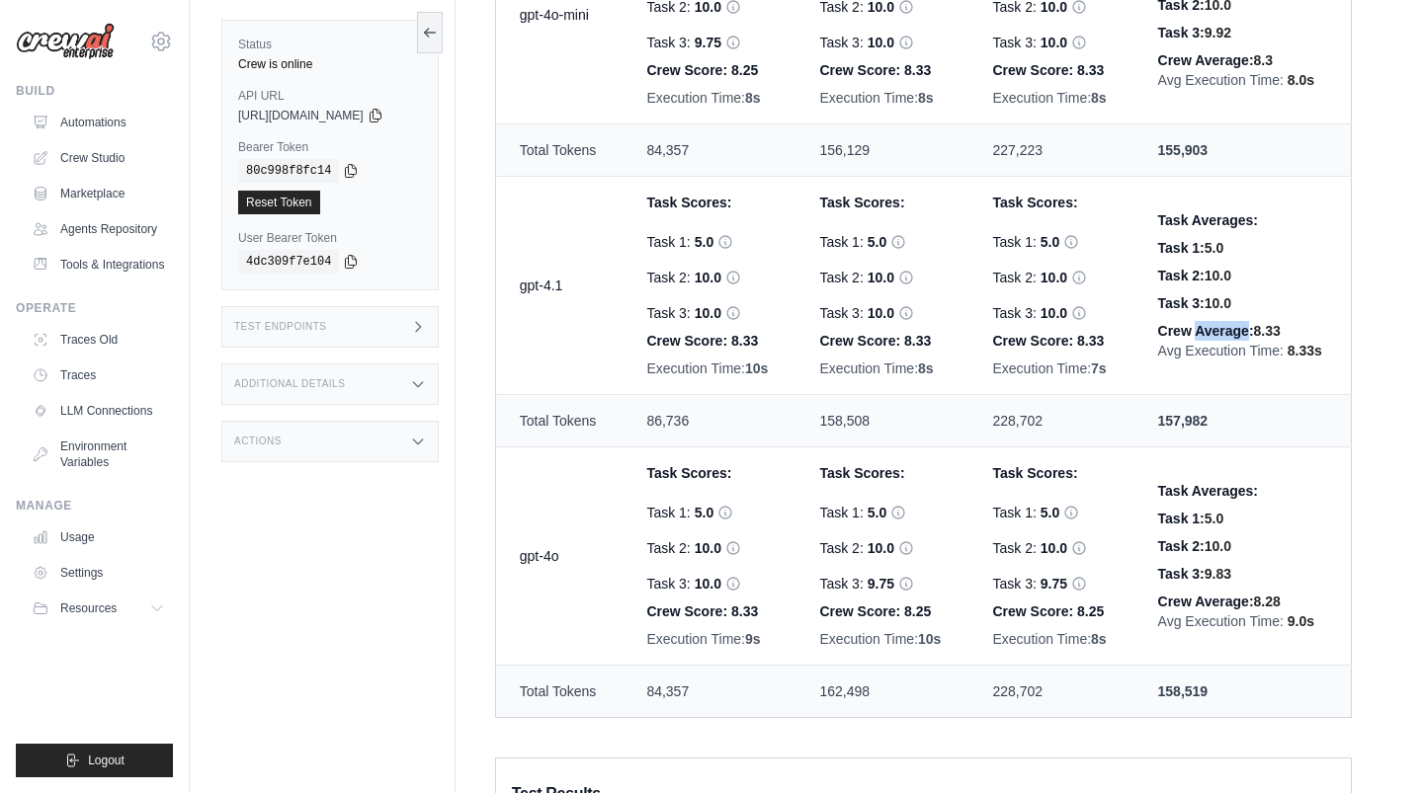
click at [1250, 330] on div "Crew Average: 8.33" at bounding box center [1242, 331] width 169 height 20
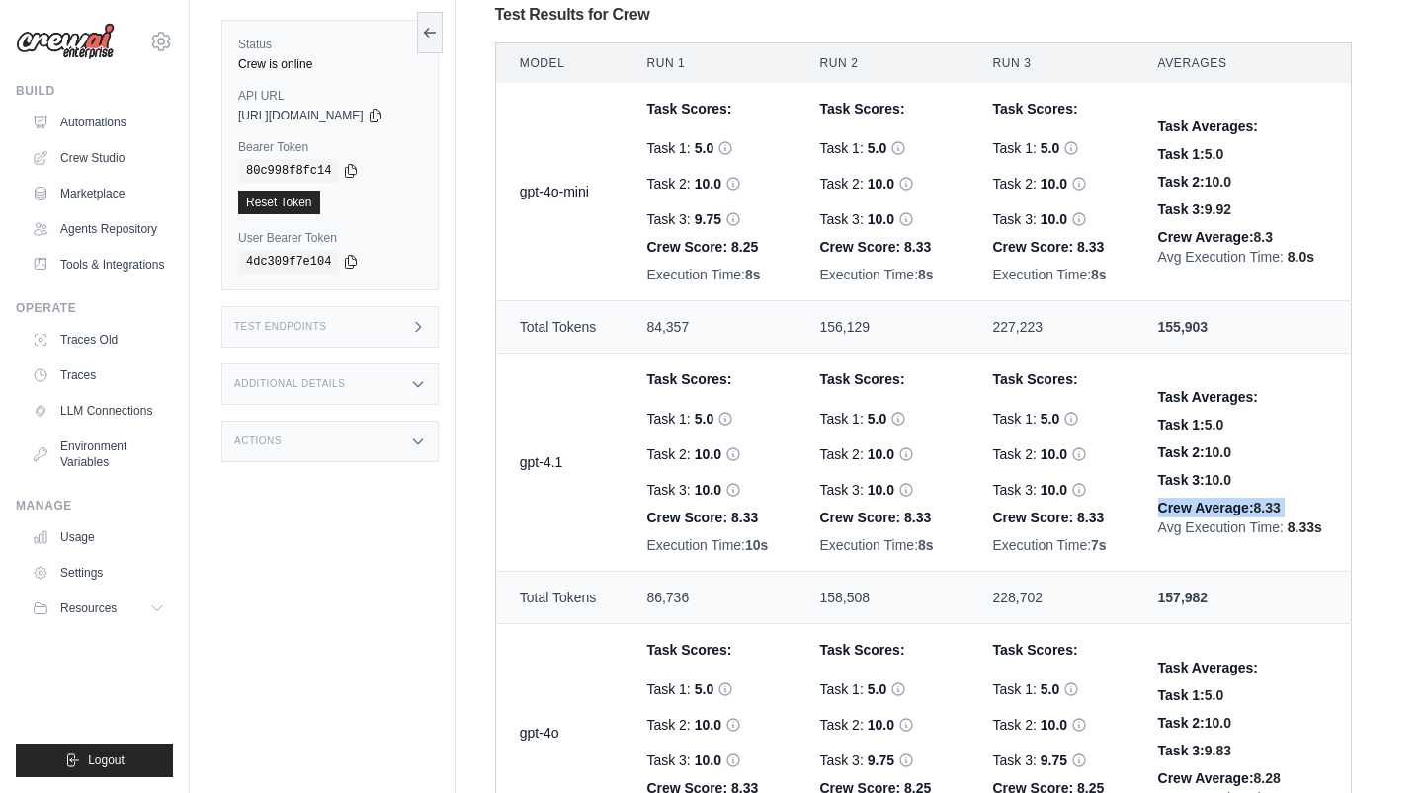
scroll to position [601, 0]
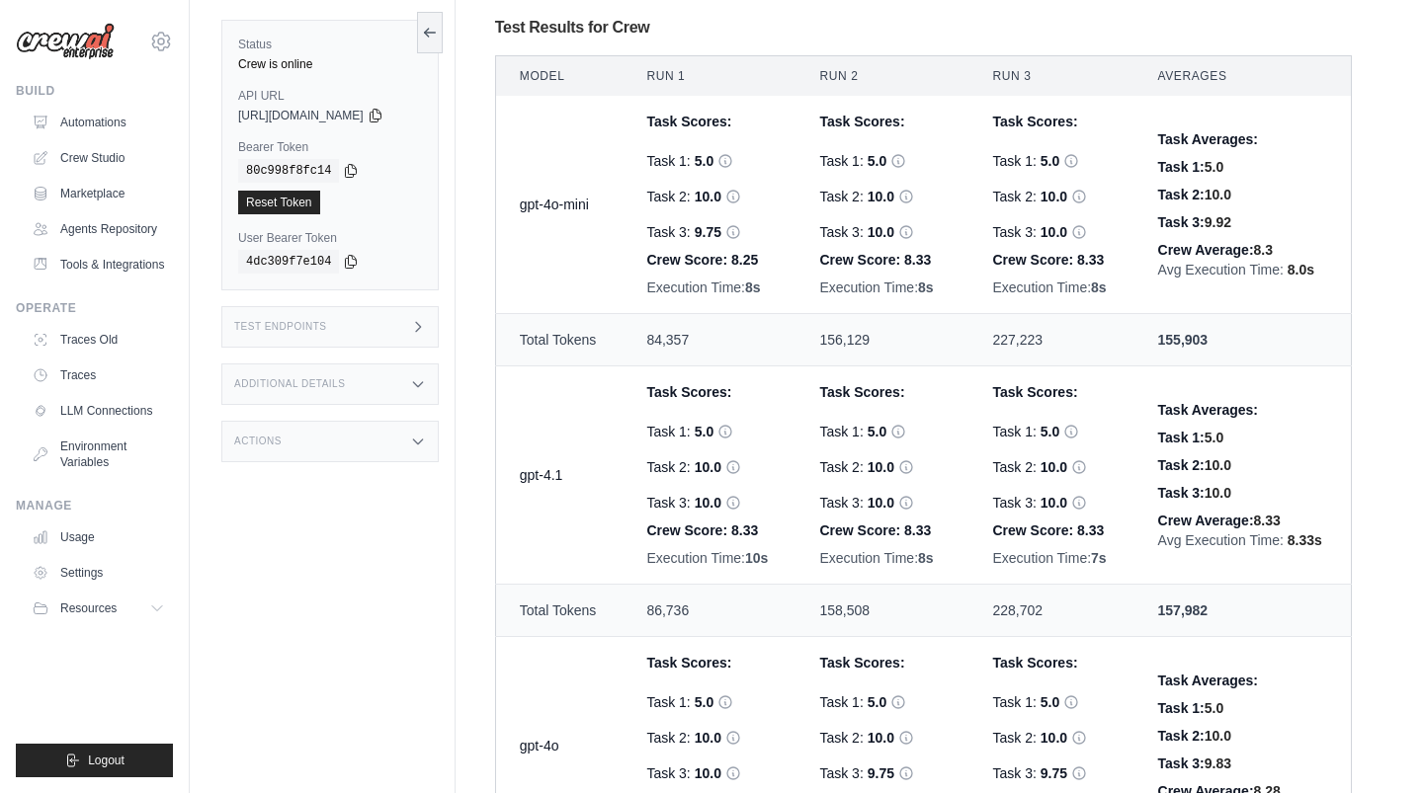
click at [1240, 253] on div "Crew Average: 8.3" at bounding box center [1242, 250] width 169 height 20
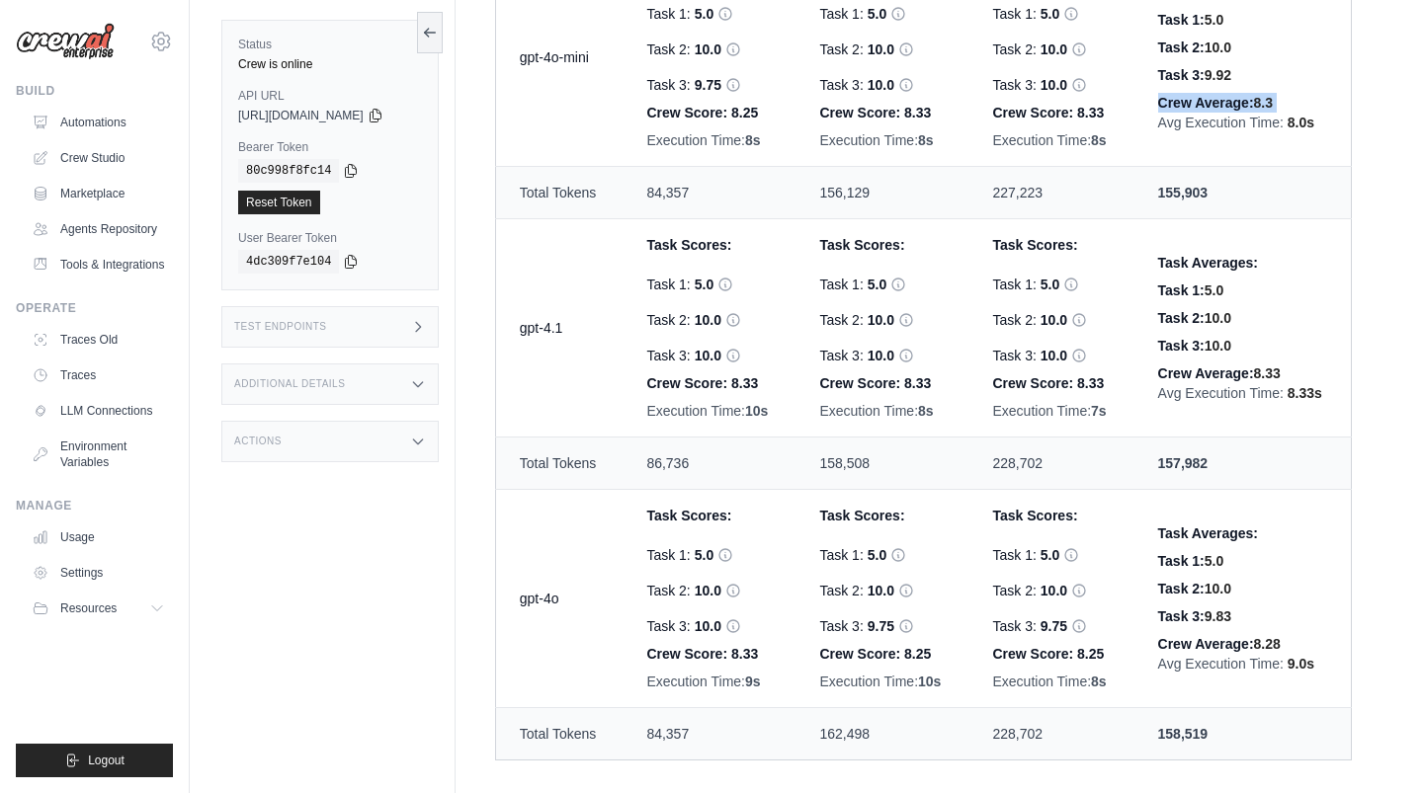
scroll to position [749, 0]
click at [554, 597] on td "gpt-4o" at bounding box center [558, 598] width 127 height 218
drag, startPoint x: 549, startPoint y: 332, endPoint x: 620, endPoint y: 336, distance: 71.2
click at [620, 336] on td "gpt-4.1" at bounding box center [558, 327] width 127 height 218
click at [568, 728] on td "Total Tokens" at bounding box center [558, 733] width 127 height 52
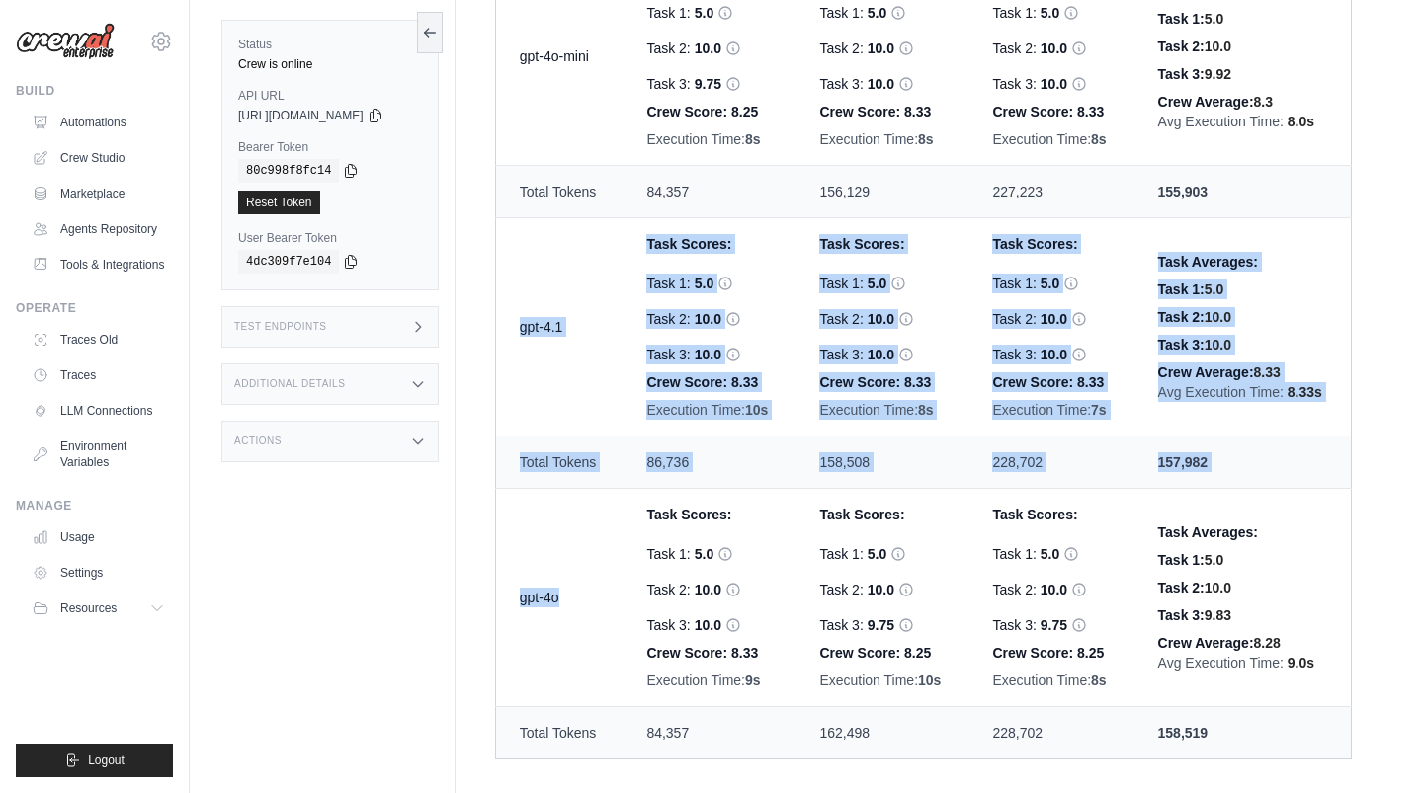
drag, startPoint x: 584, startPoint y: 606, endPoint x: 532, endPoint y: 303, distance: 306.8
click at [532, 303] on tbody "gpt-4o-mini Task Scores: Task 1: 5.0 Hallucination Score: 10 Verdict: Hallucina…" at bounding box center [923, 354] width 856 height 812
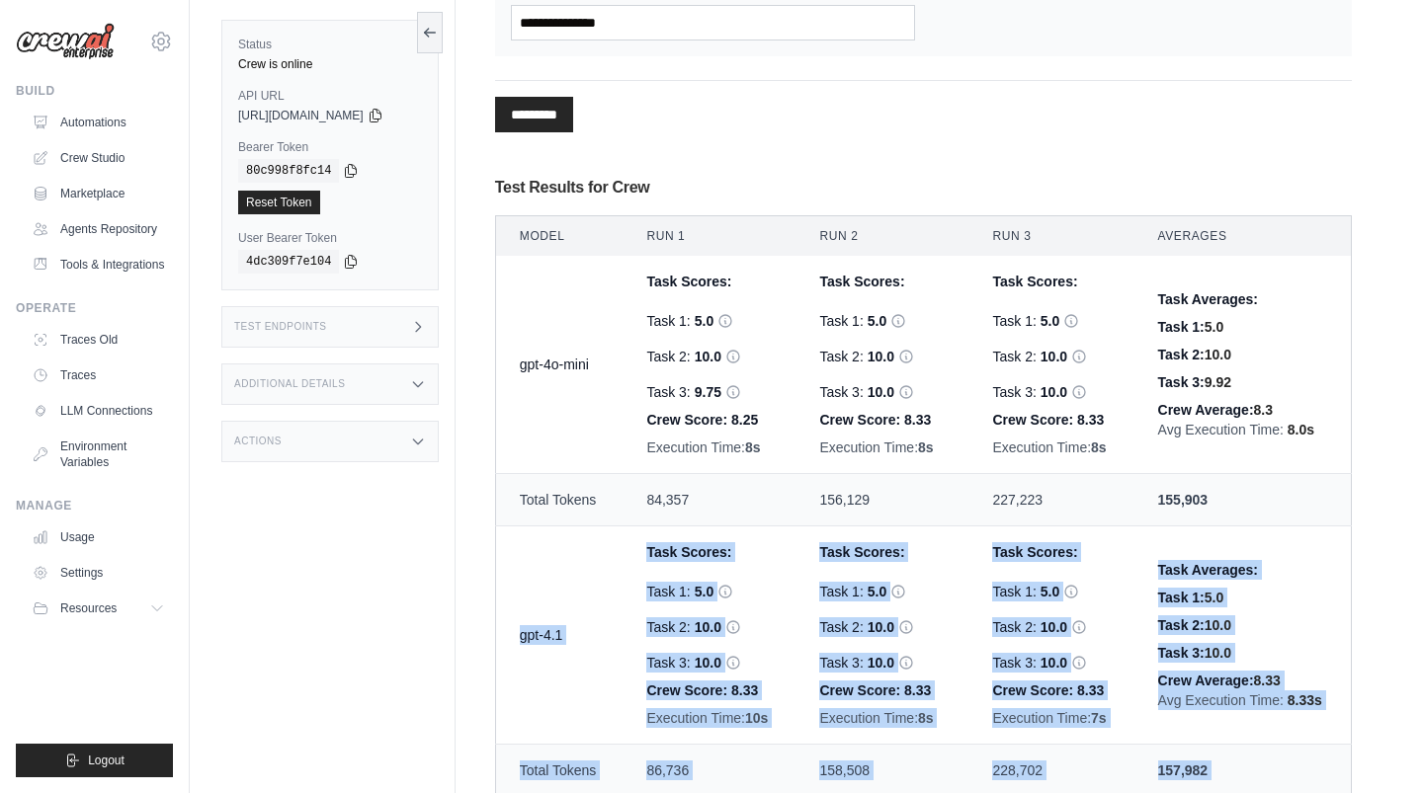
scroll to position [424, 0]
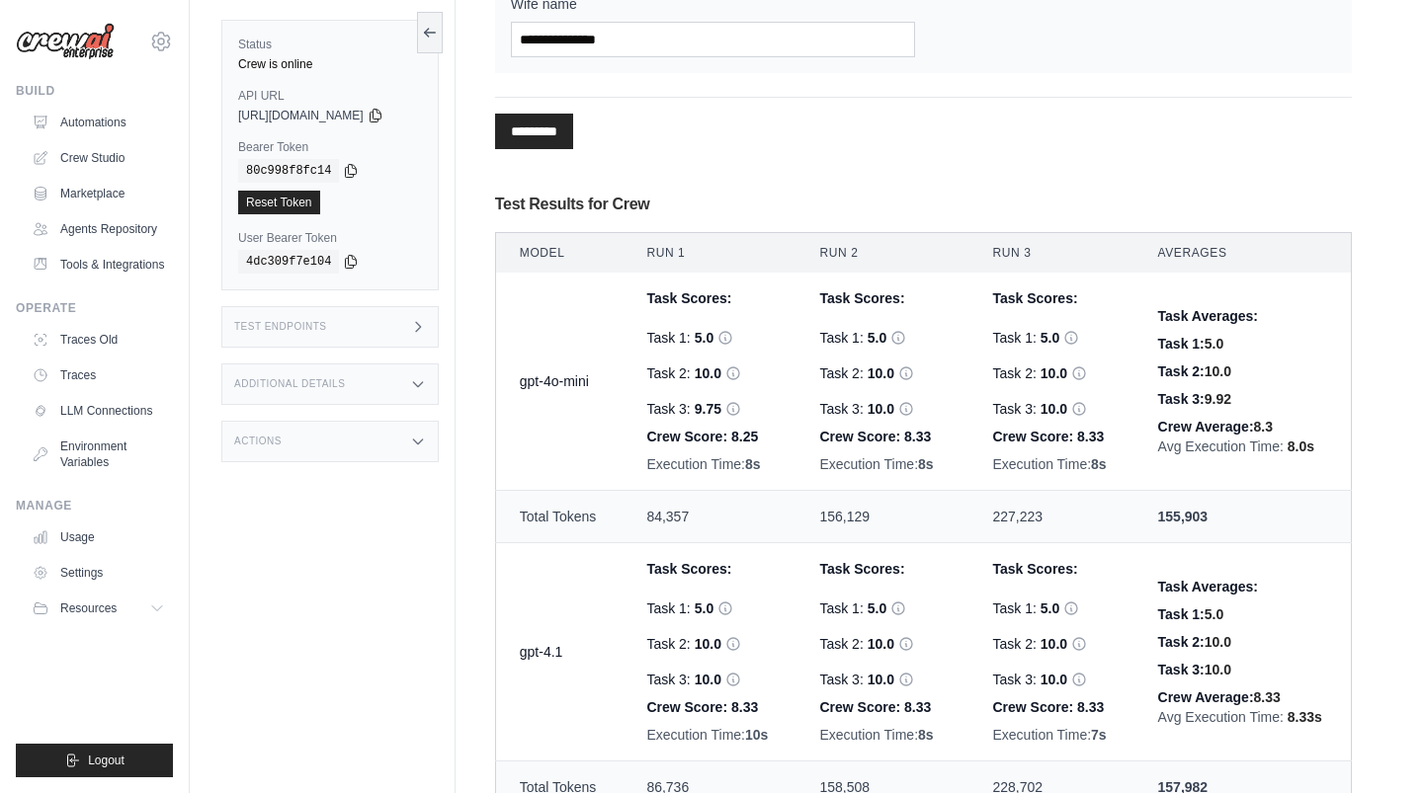
click at [569, 381] on td "gpt-4o-mini" at bounding box center [558, 382] width 127 height 218
